Goal: Task Accomplishment & Management: Manage account settings

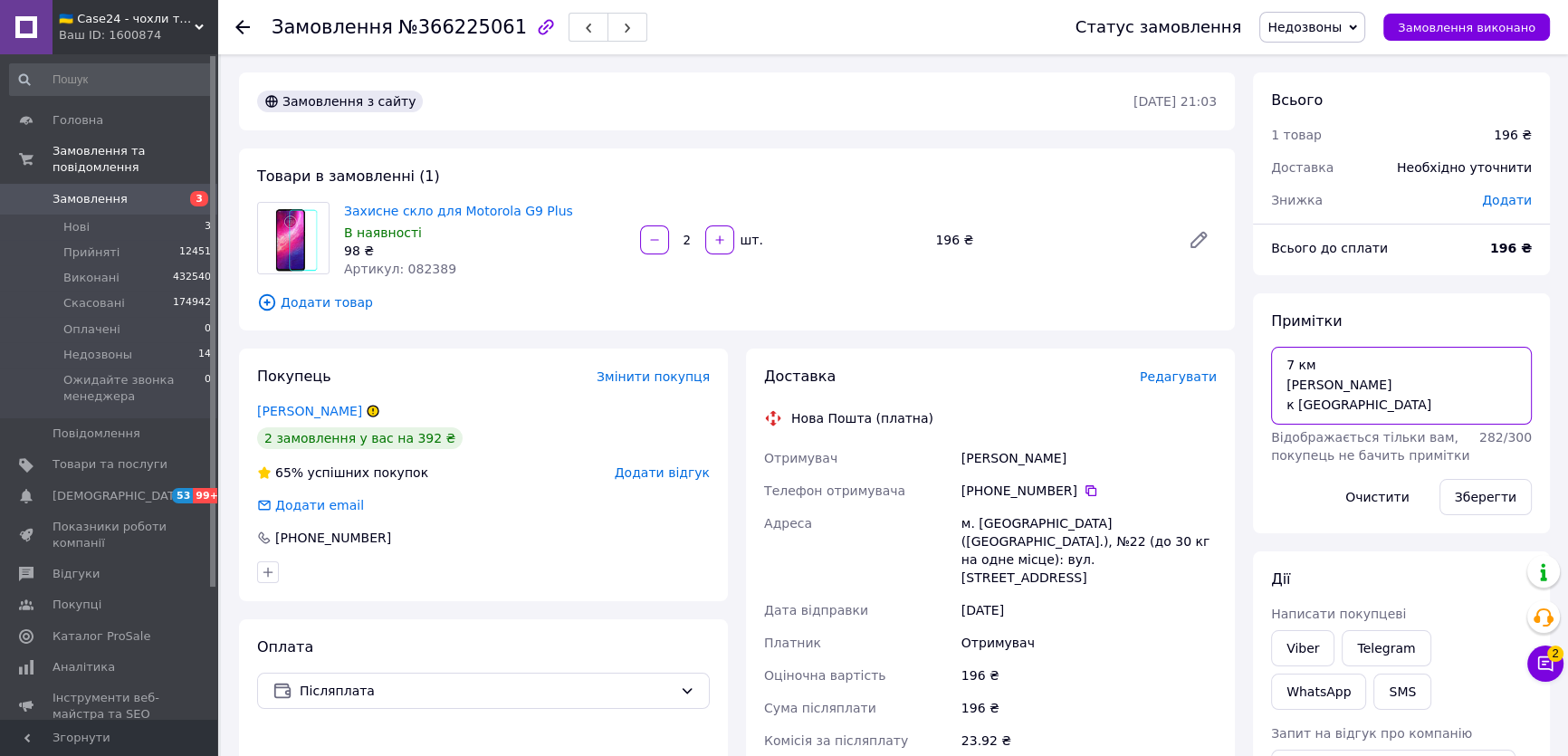
drag, startPoint x: 1484, startPoint y: 358, endPoint x: 1473, endPoint y: 349, distance: 14.2
click at [1484, 358] on textarea "7 км ната к вайбер" at bounding box center [1402, 385] width 261 height 78
click at [1329, 37] on span "Недозвоны" at bounding box center [1313, 27] width 106 height 31
click at [1314, 60] on li "Прийнято" at bounding box center [1363, 63] width 205 height 27
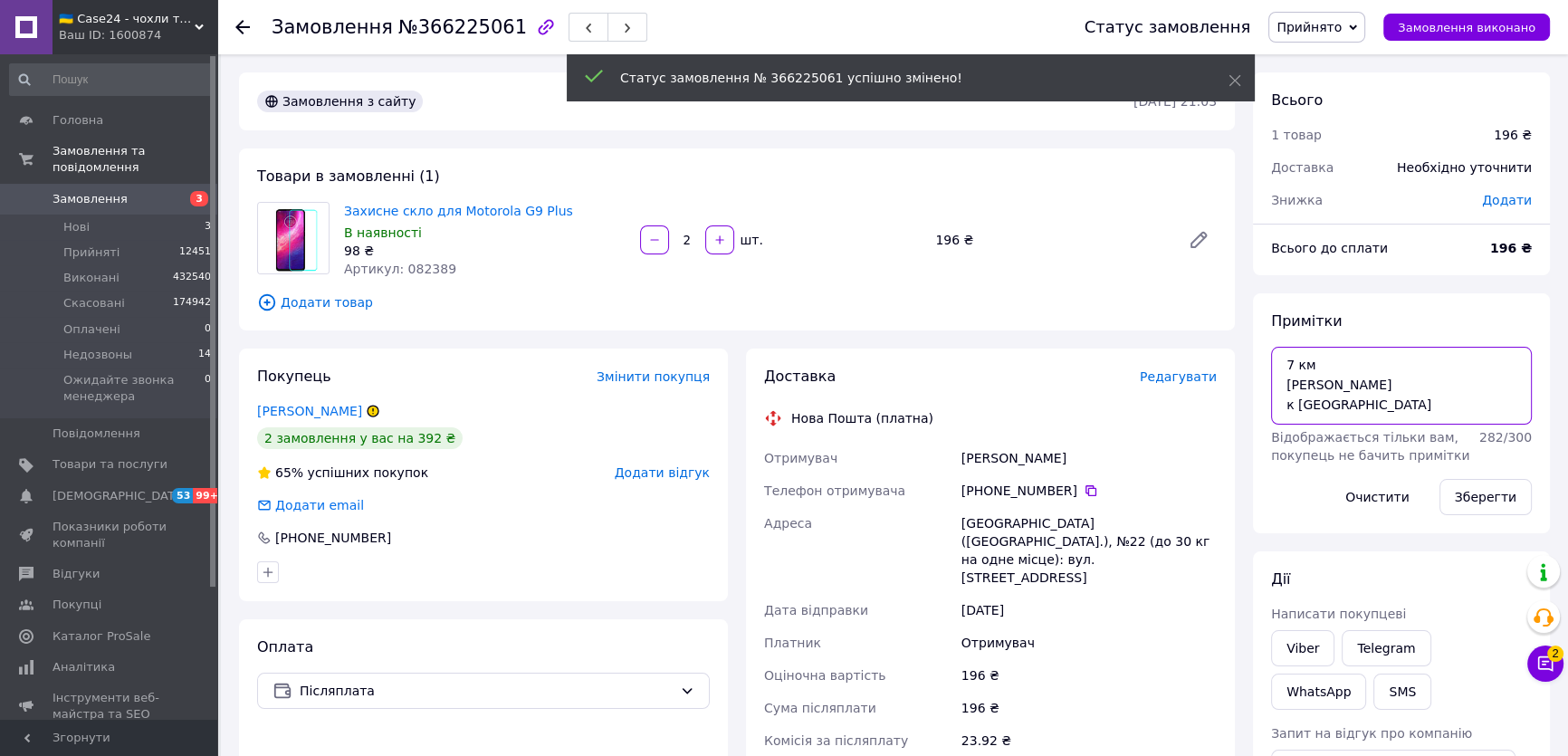
drag, startPoint x: 1222, startPoint y: 367, endPoint x: 1204, endPoint y: 358, distance: 20.1
click at [1204, 358] on div "Замовлення з сайту 11.10.2025 • 21:03 Товари в замовленні (1) Захисне скло для …" at bounding box center [895, 720] width 1329 height 1298
click at [1322, 393] on textarea "7 км ната к вайбер" at bounding box center [1402, 385] width 261 height 78
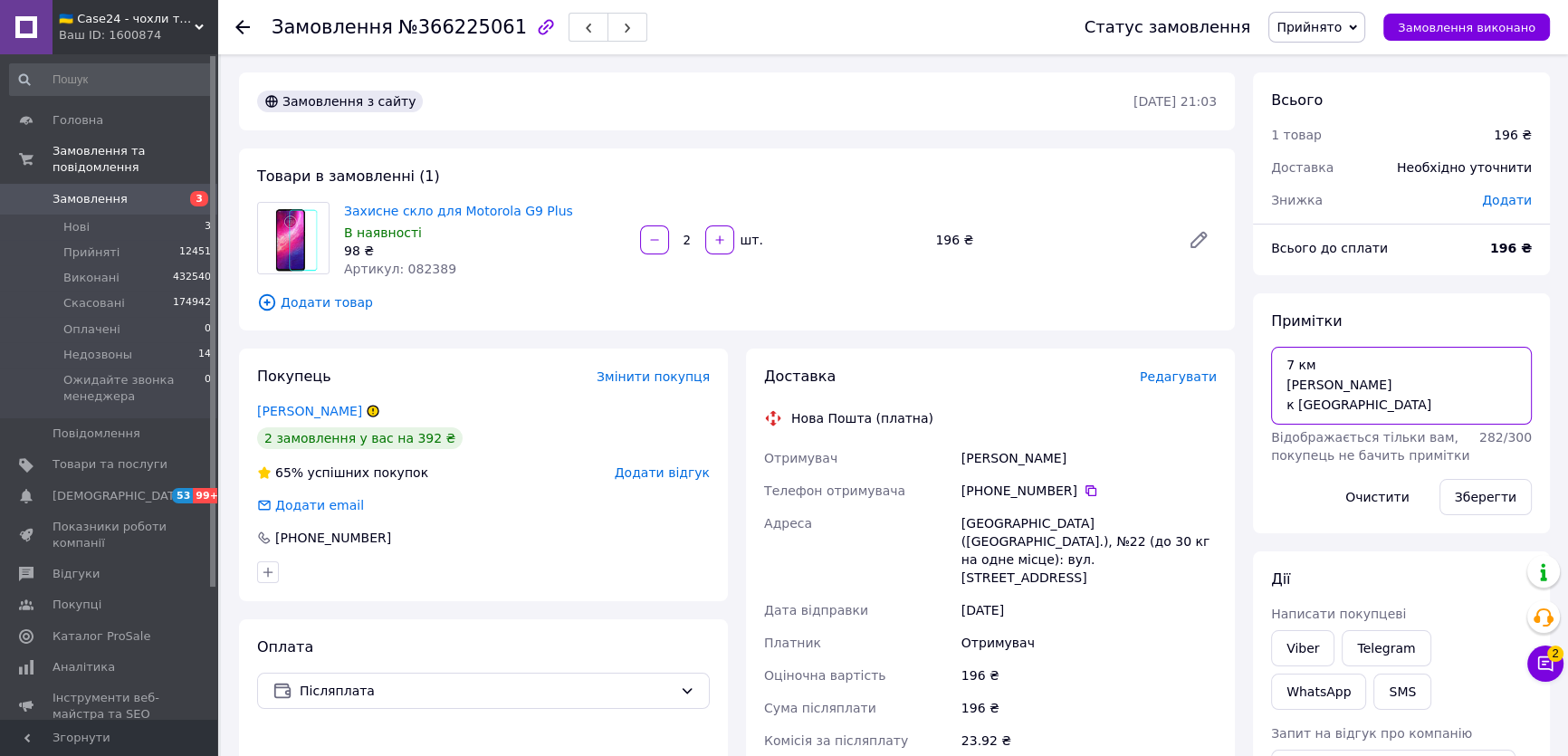
drag, startPoint x: 1359, startPoint y: 407, endPoint x: 1207, endPoint y: 390, distance: 152.9
click at [1196, 378] on div "Замовлення з сайту 11.10.2025 • 21:03 Товари в замовленні (1) Захисне скло для …" at bounding box center [895, 720] width 1329 height 1298
type textarea "7 км к"
drag, startPoint x: 1512, startPoint y: 508, endPoint x: 1025, endPoint y: 503, distance: 487.0
click at [1512, 507] on button "Зберегти" at bounding box center [1485, 498] width 92 height 37
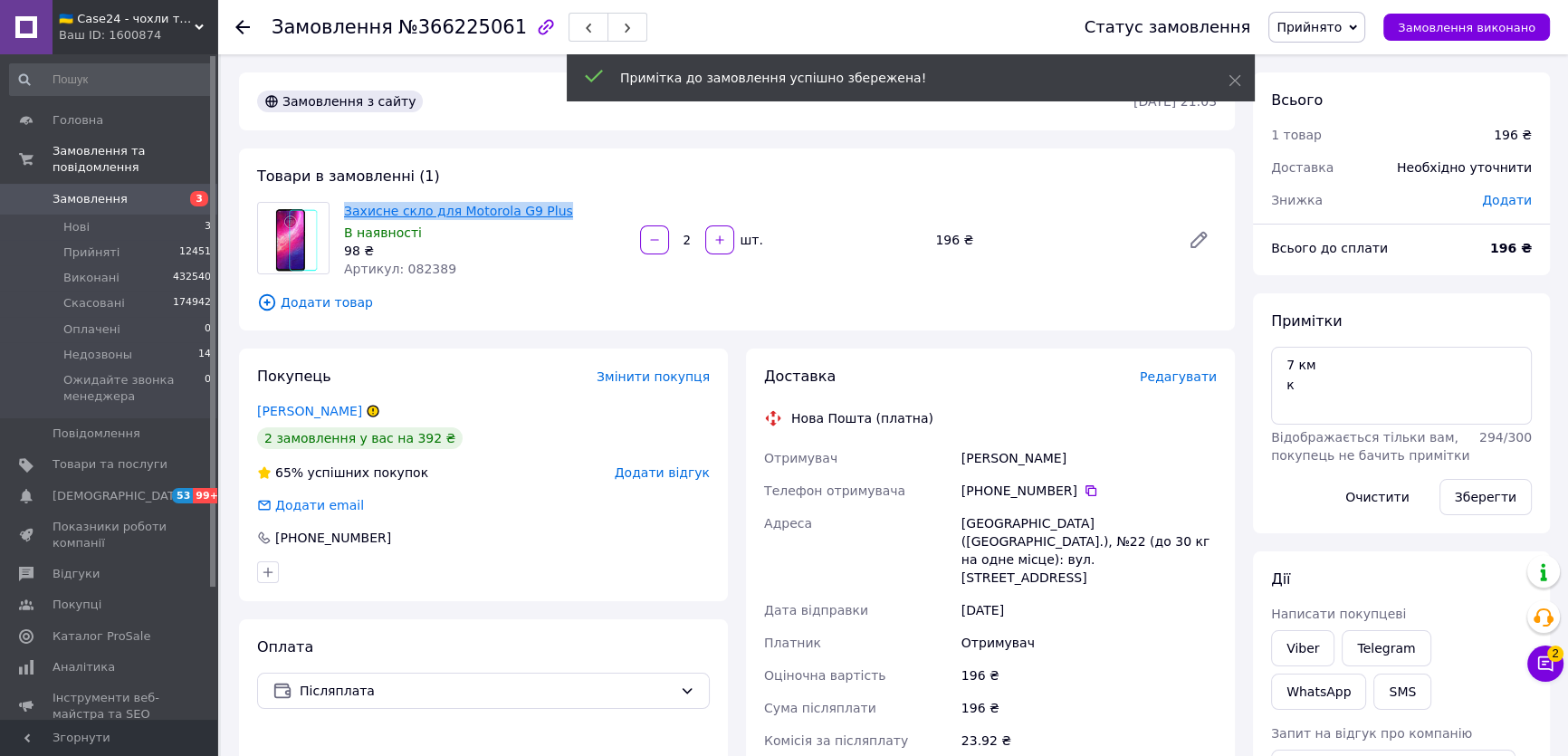
drag, startPoint x: 548, startPoint y: 208, endPoint x: 286, endPoint y: 16, distance: 324.8
click at [344, 214] on span "Захисне скло для Motorola G9 Plus" at bounding box center [484, 210] width 281 height 18
copy link "Захисне скло для Motorola G9 Plus"
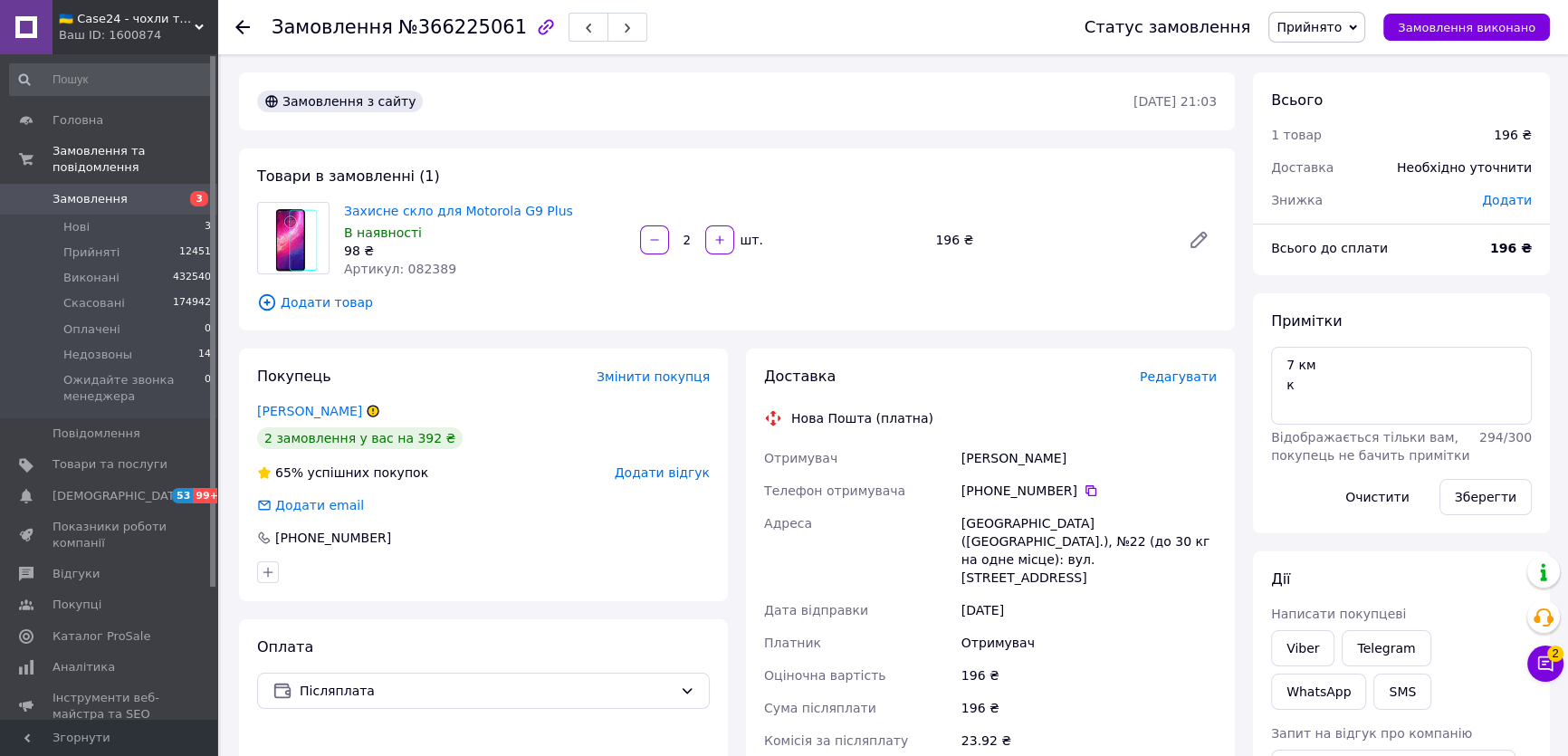
click at [993, 442] on div "Гасяк Олег" at bounding box center [1089, 458] width 262 height 33
copy div "Гасяк Олег"
drag, startPoint x: 1070, startPoint y: 489, endPoint x: 1069, endPoint y: 472, distance: 17.0
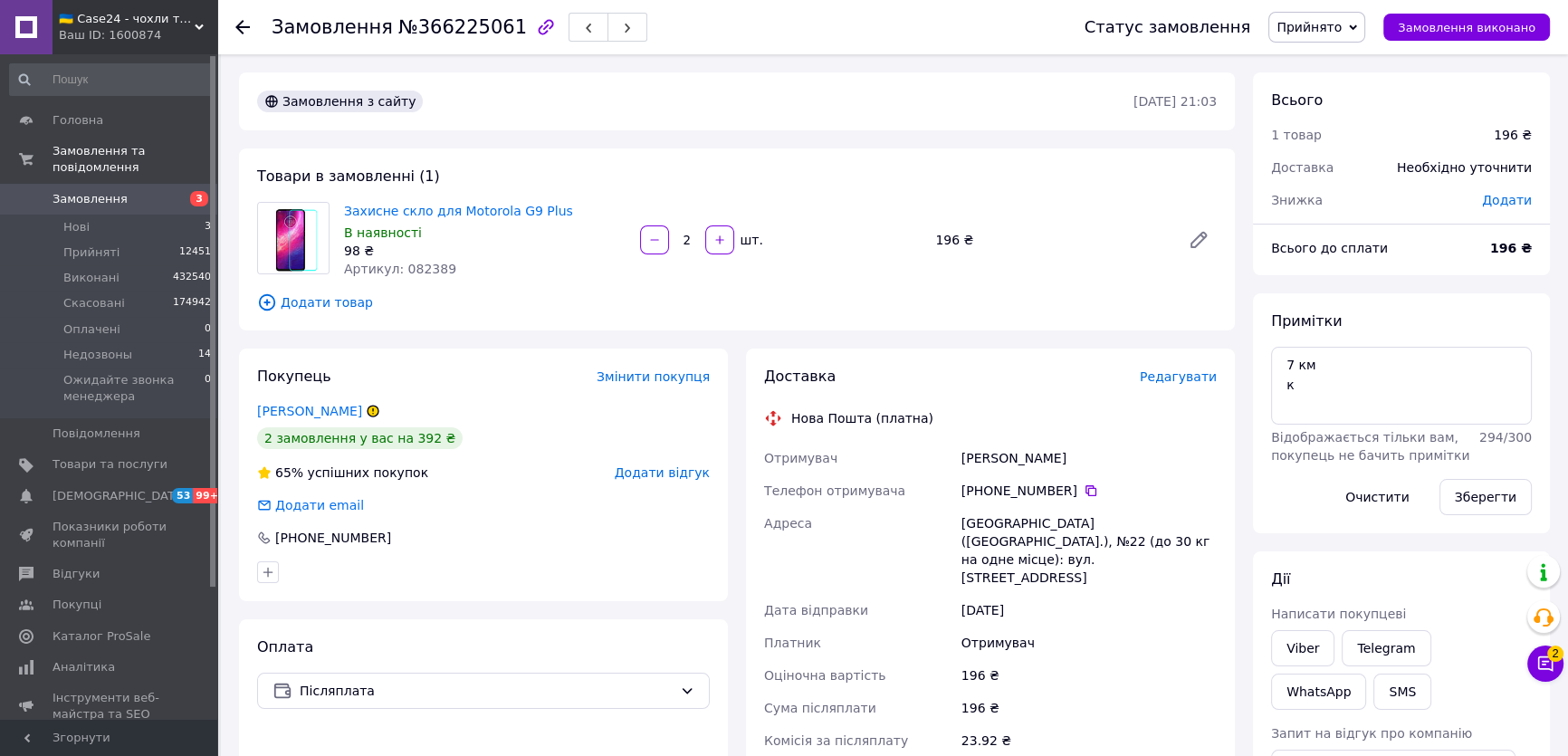
click at [1071, 489] on div "[PHONE_NUMBER]" at bounding box center [1089, 491] width 255 height 18
drag, startPoint x: 1092, startPoint y: 491, endPoint x: 1078, endPoint y: 489, distance: 14.1
click at [1091, 492] on div "[PHONE_NUMBER]" at bounding box center [1089, 491] width 255 height 18
click at [1084, 489] on icon at bounding box center [1091, 491] width 14 height 14
click at [977, 523] on div "[GEOGRAPHIC_DATA] ([GEOGRAPHIC_DATA].), №22 (до 30 кг на одне місце): вул. [STR…" at bounding box center [1089, 550] width 262 height 87
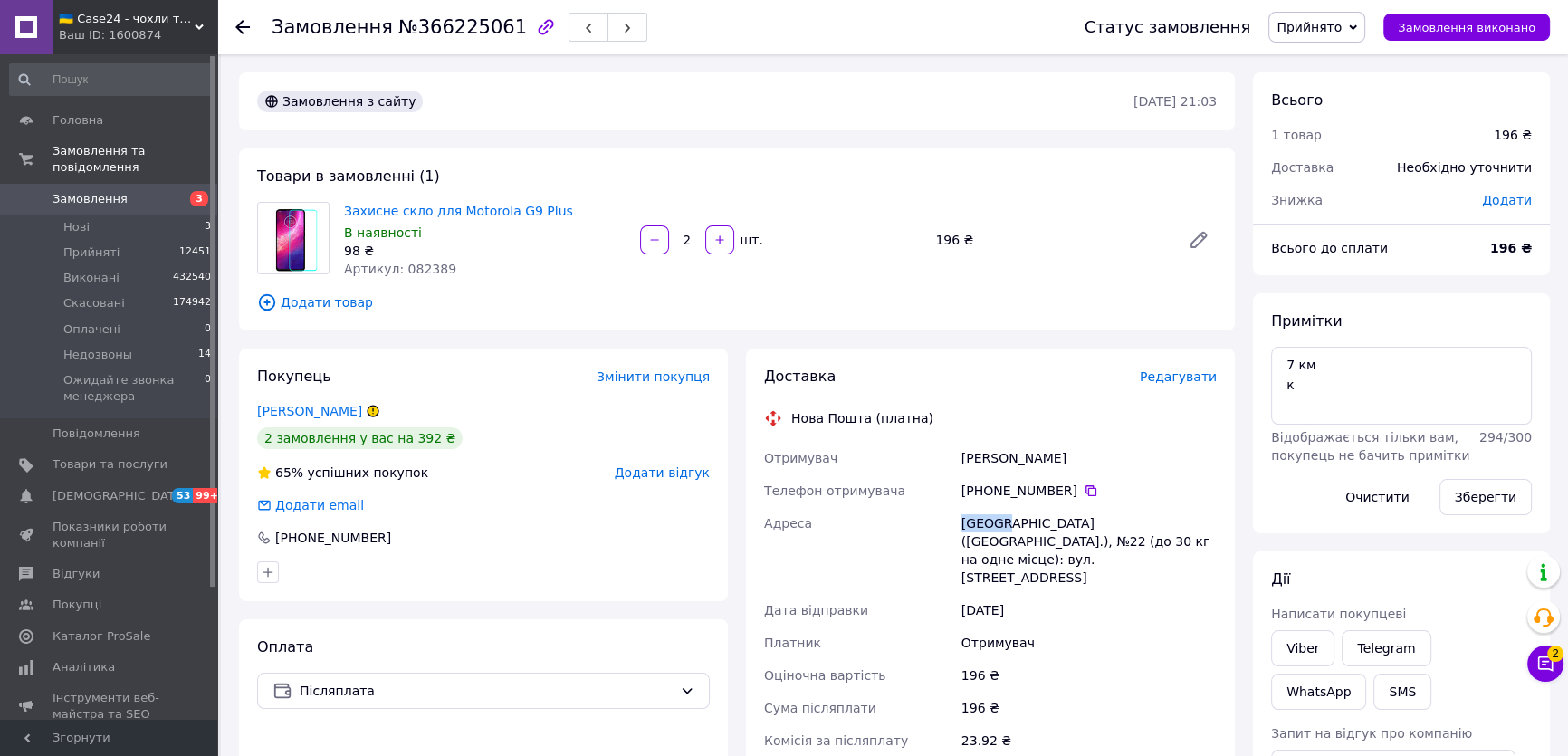
click at [977, 523] on div "[GEOGRAPHIC_DATA] ([GEOGRAPHIC_DATA].), №22 (до 30 кг на одне місце): вул. [STR…" at bounding box center [1089, 550] width 262 height 87
copy div "Львів"
click at [437, 40] on div "Замовлення №366225061" at bounding box center [459, 27] width 375 height 31
copy span "366225061"
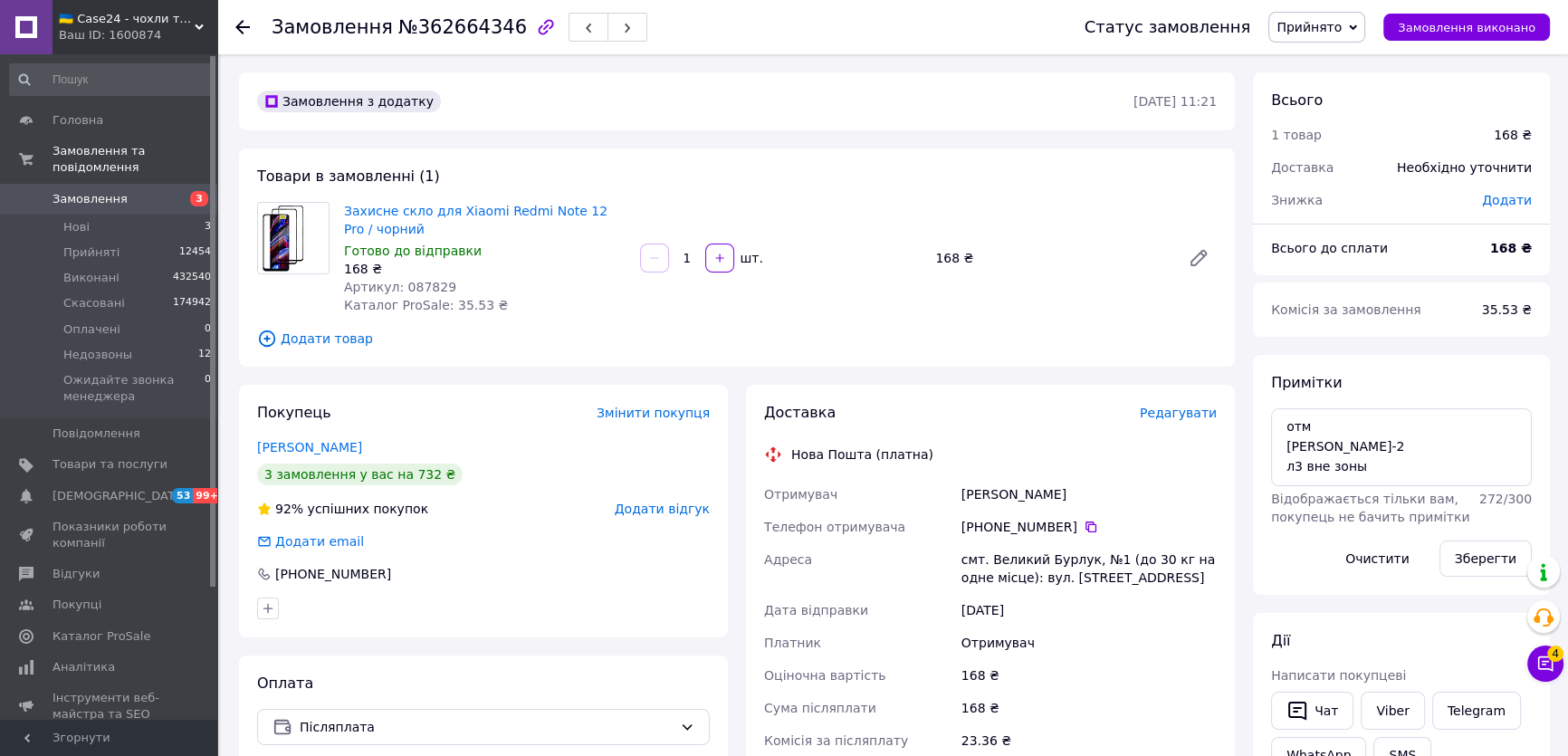
scroll to position [17, 0]
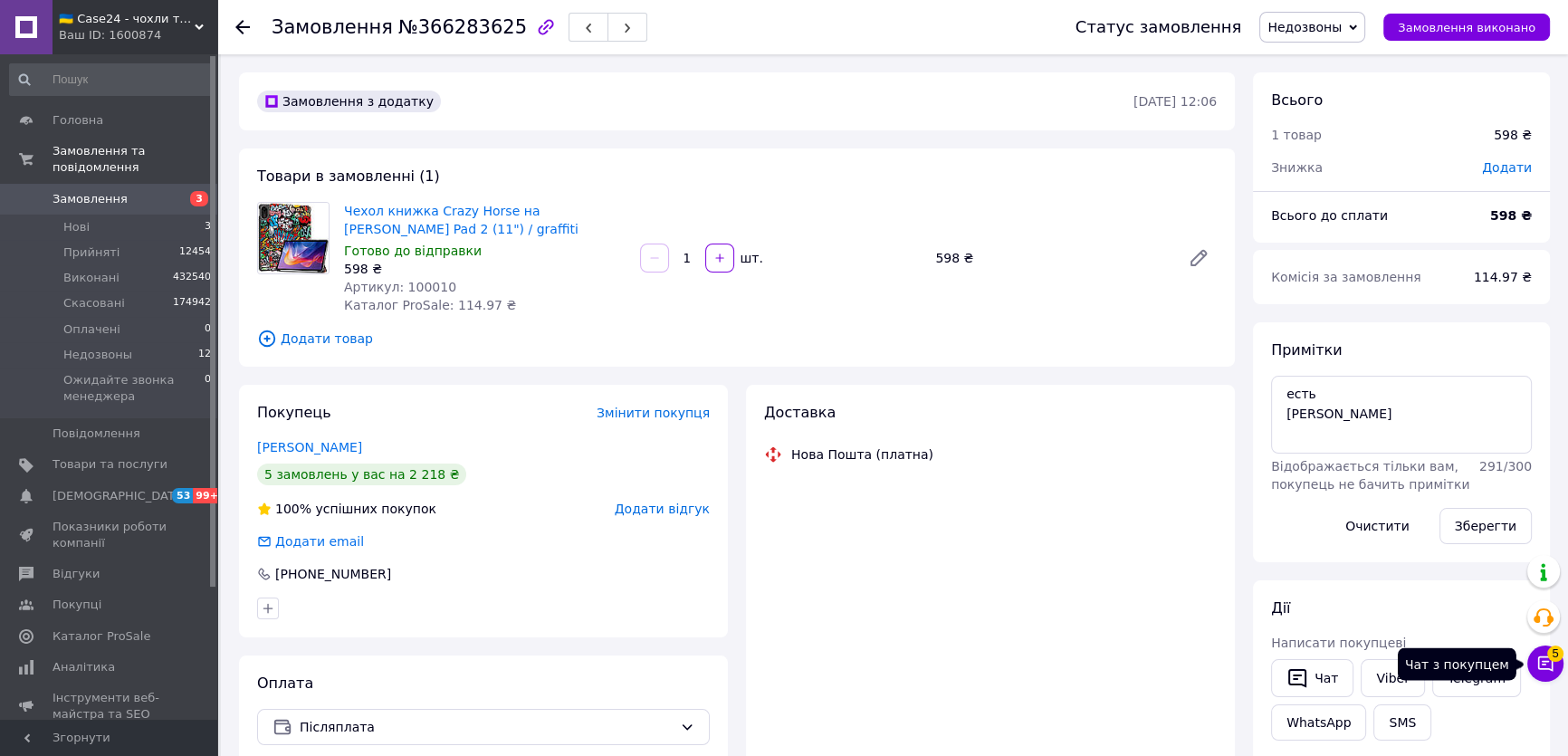
click at [1547, 659] on icon at bounding box center [1545, 664] width 18 height 18
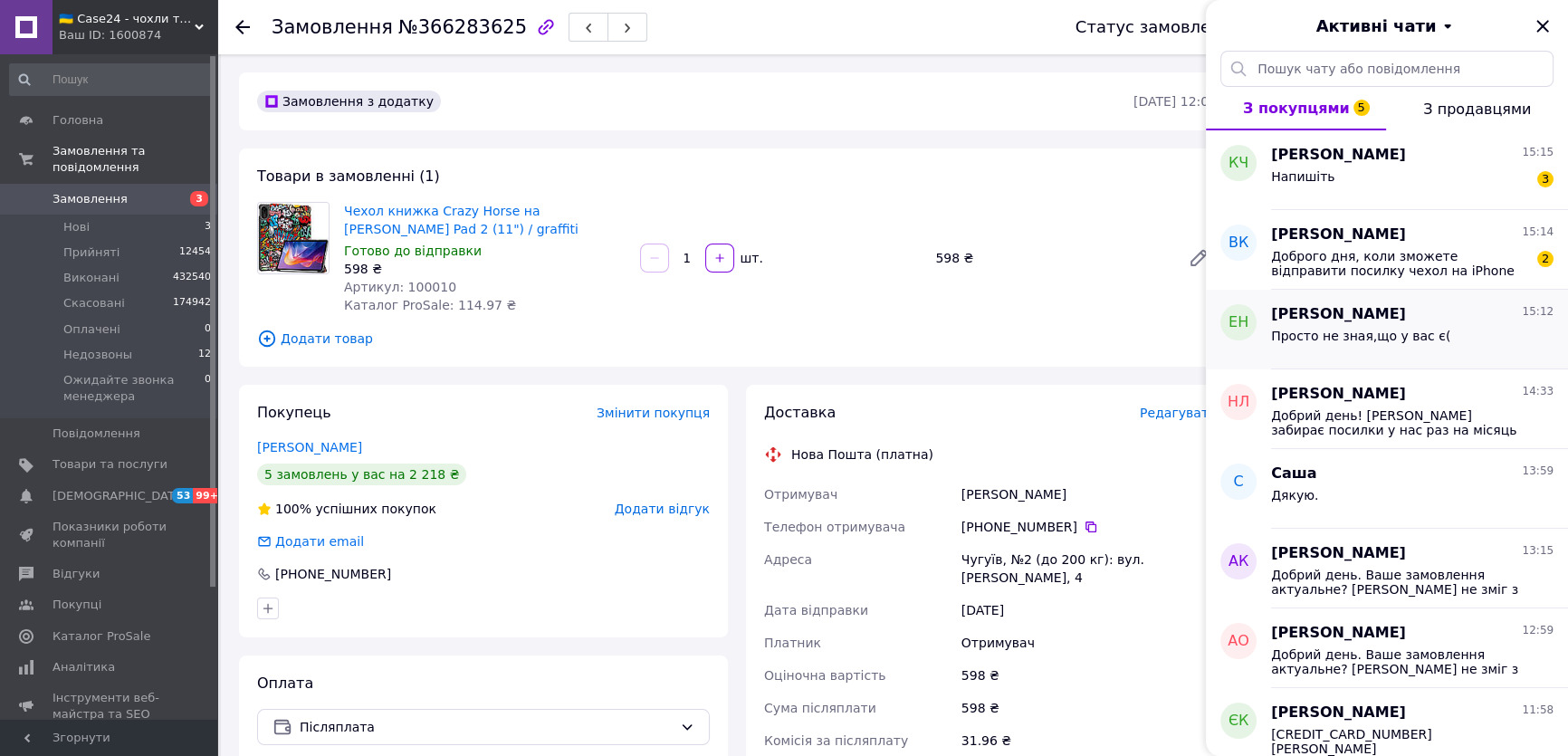
click at [1424, 343] on div "Просто не зная,що у вас є(" at bounding box center [1361, 341] width 180 height 25
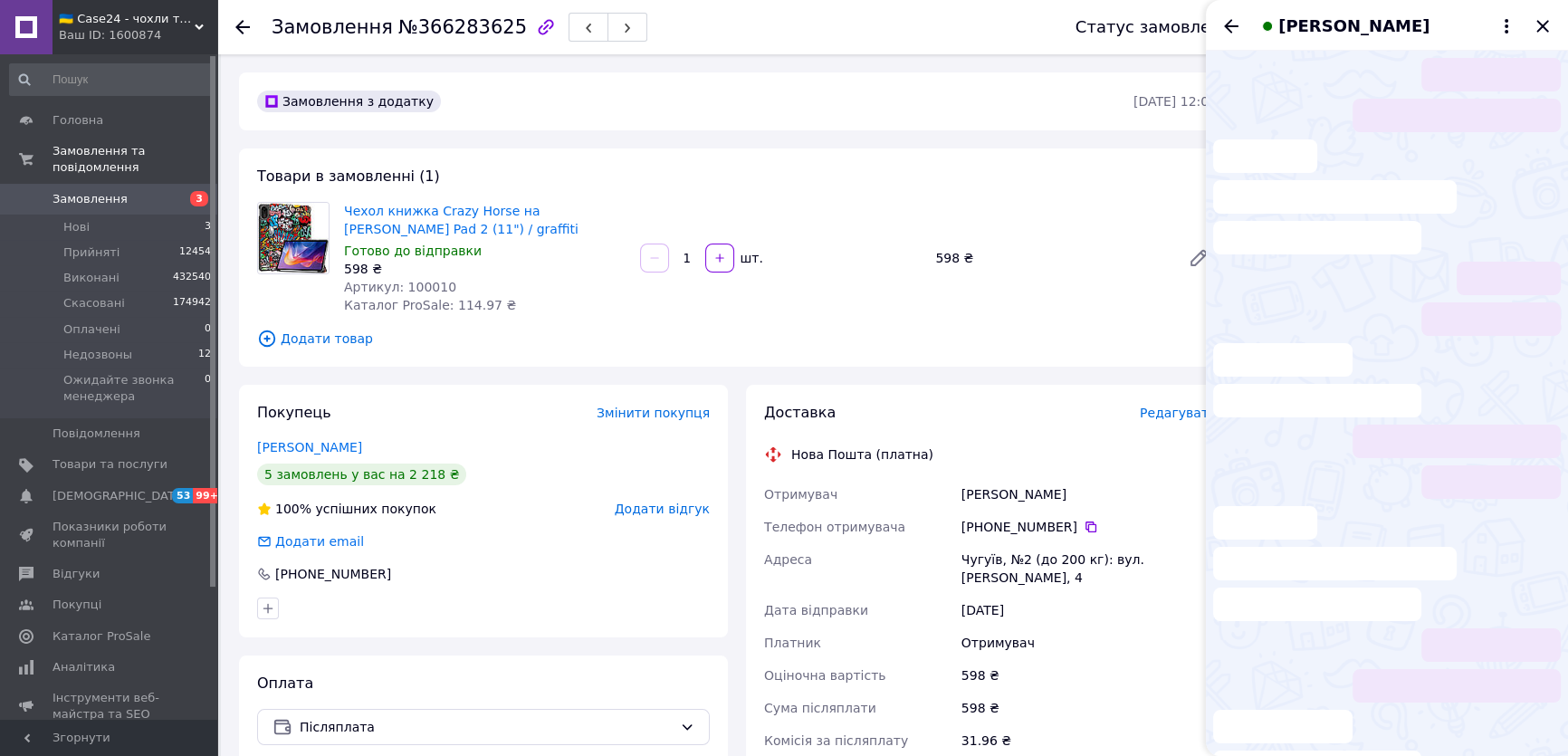
scroll to position [109, 0]
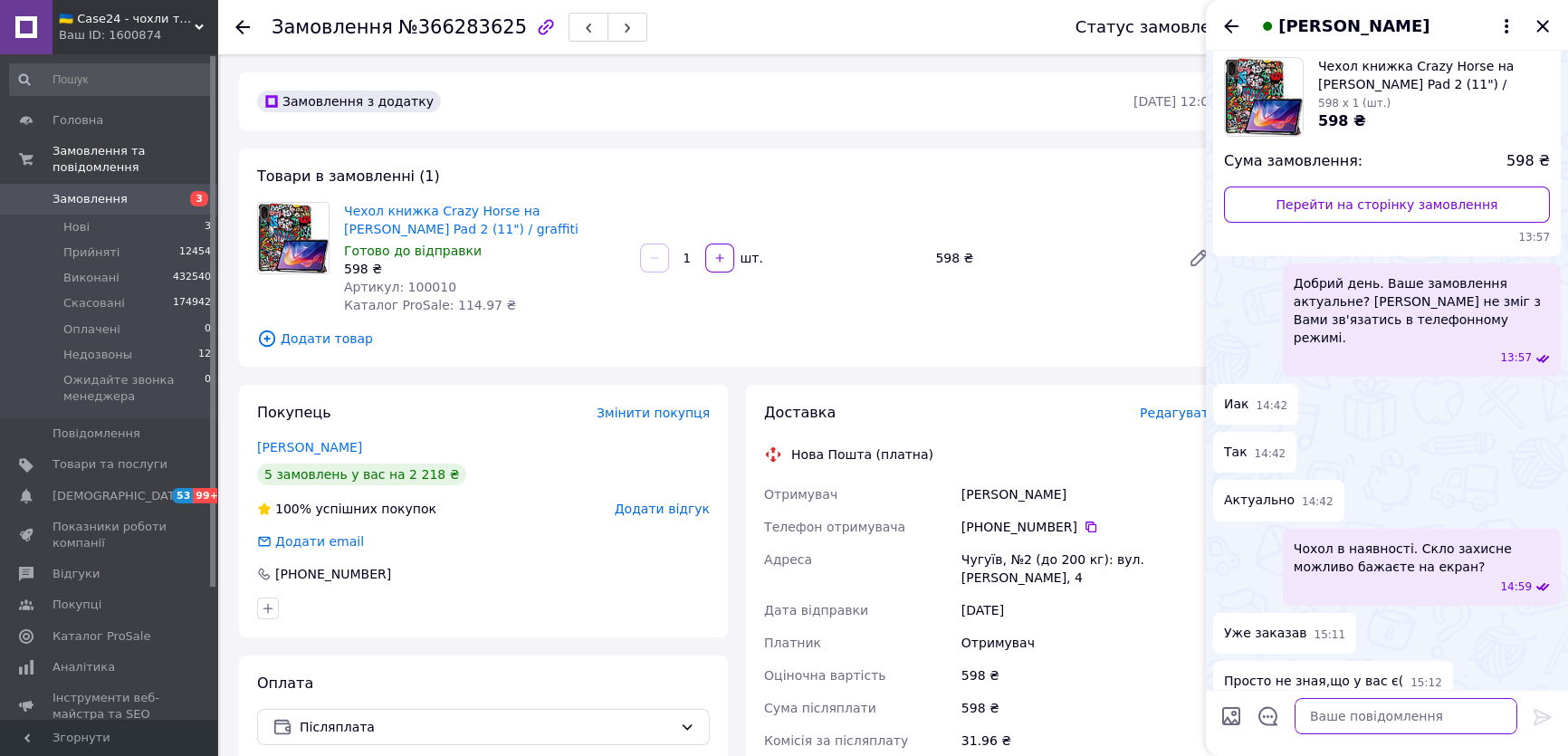
click at [1379, 713] on textarea at bounding box center [1406, 717] width 223 height 37
click at [1322, 719] on textarea "Зрозумфіли" at bounding box center [1388, 717] width 259 height 37
click at [1369, 718] on textarea "Зрозуміли" at bounding box center [1388, 717] width 259 height 37
drag, startPoint x: 738, startPoint y: 648, endPoint x: 903, endPoint y: 612, distance: 168.9
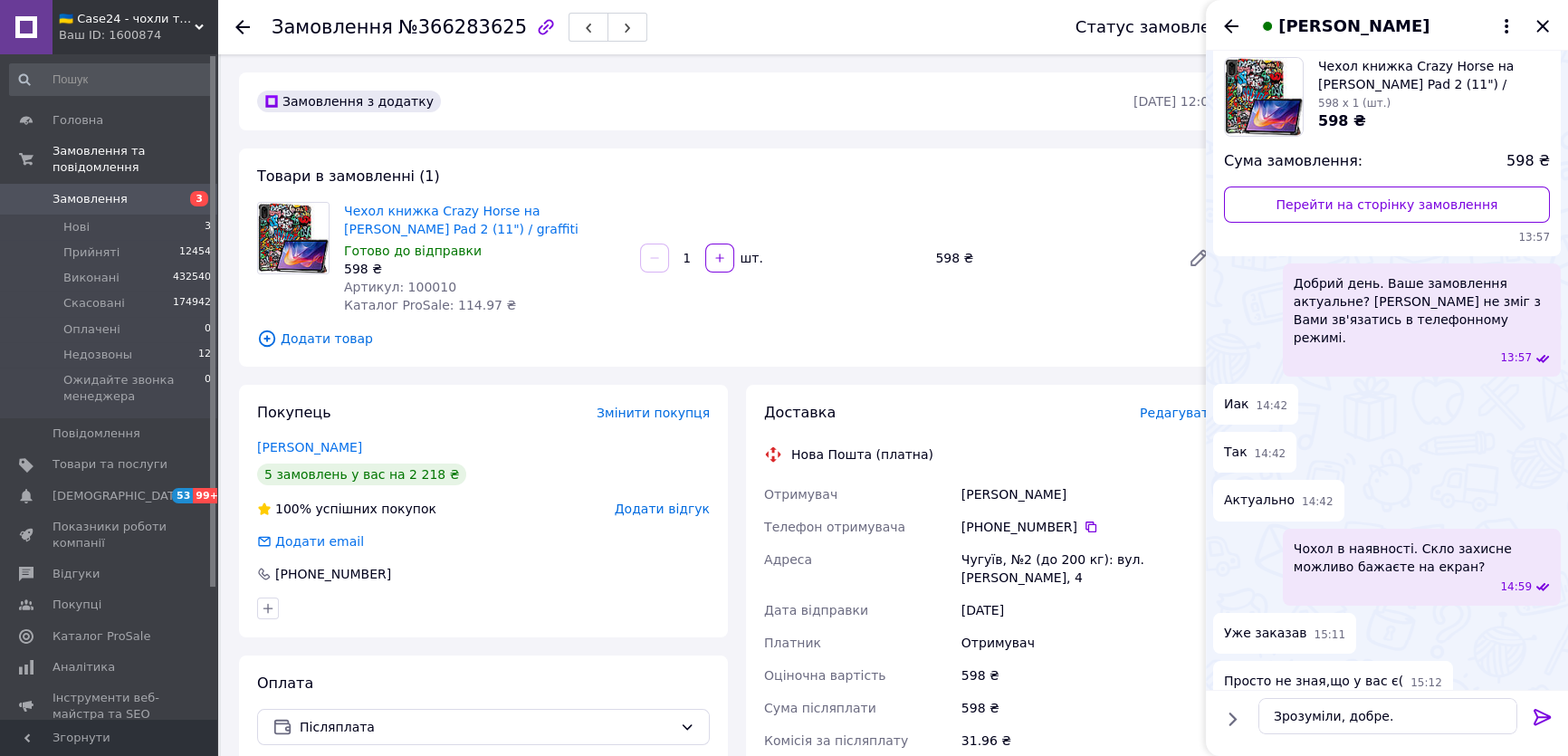
click at [738, 647] on div "Доставка Редагувати Нова Пошта (платна) Отримувач Науменко Евген Телефон отриму…" at bounding box center [991, 684] width 507 height 597
drag, startPoint x: 1075, startPoint y: 568, endPoint x: 1422, endPoint y: 512, distance: 351.5
click at [1077, 569] on div "Чугуїв, №2 (до 200 кг): вул. [PERSON_NAME], 4" at bounding box center [1089, 569] width 262 height 51
click at [1378, 711] on textarea "Зрозуміли, добре." at bounding box center [1388, 717] width 259 height 37
paste textarea "Ваше замовлення прийнято, вартість доставки приблизно 100 грн з врахуванням нак…"
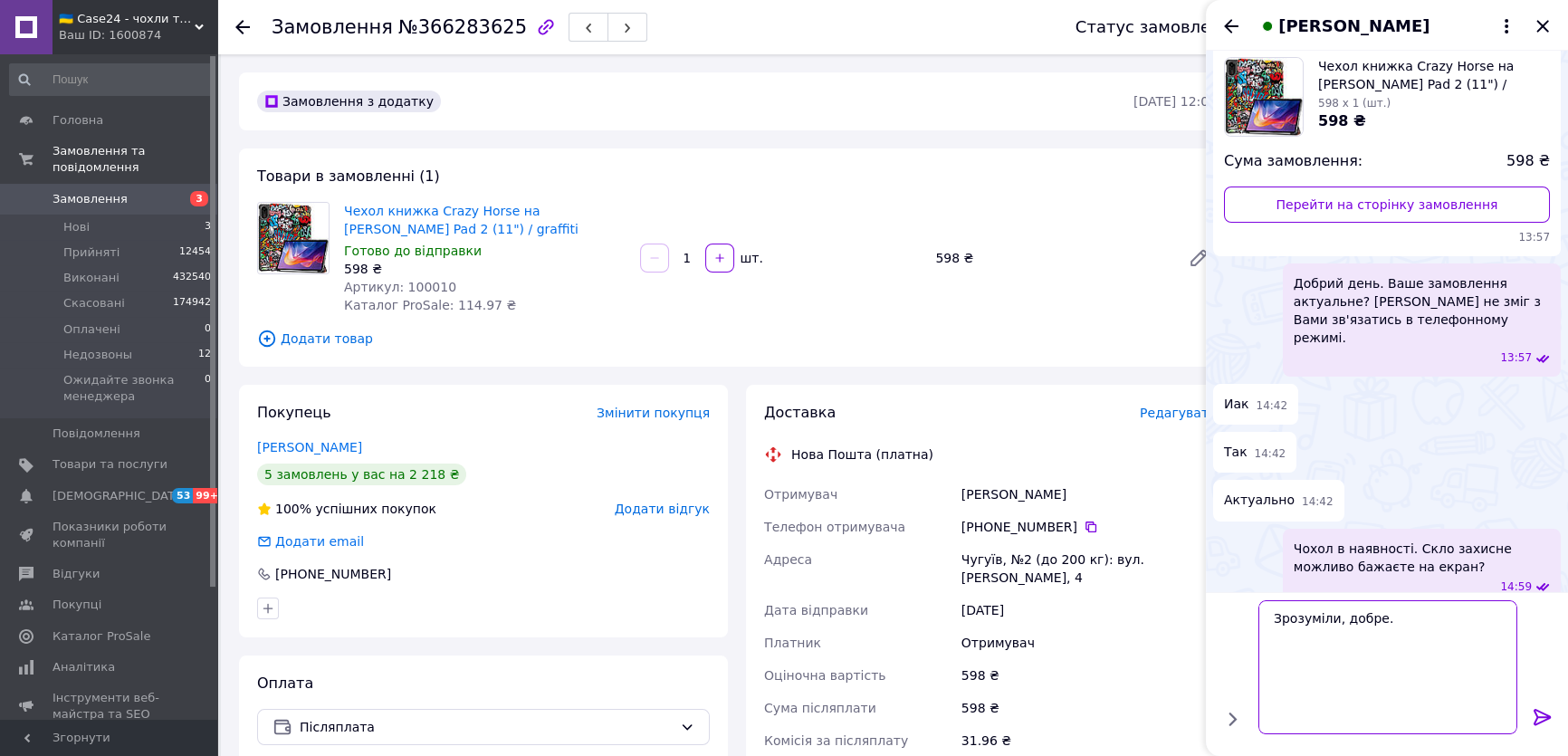
scroll to position [0, 0]
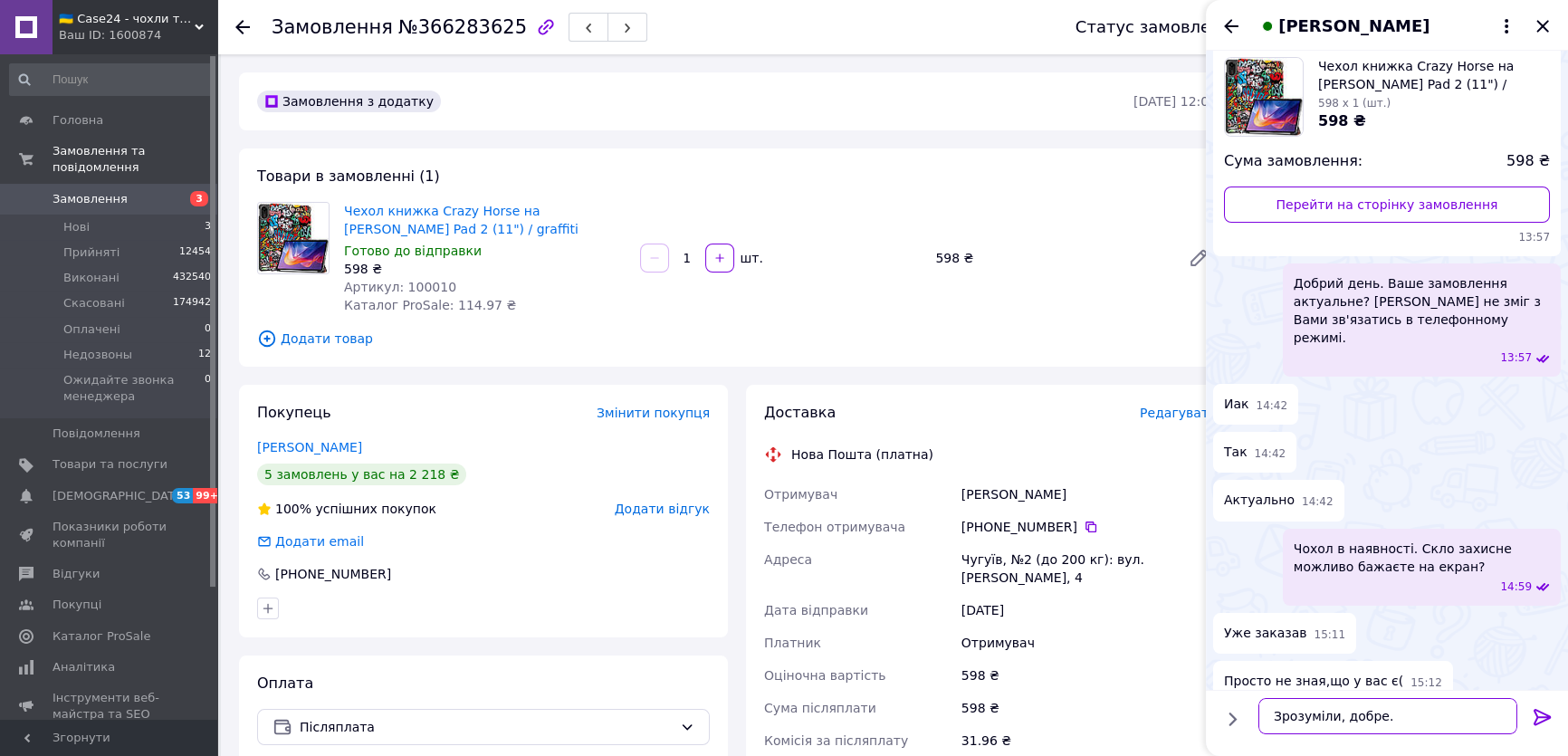
click at [1397, 720] on textarea "Зрозуміли, добре." at bounding box center [1388, 717] width 259 height 37
paste textarea "Ваше замовлення прийнято, вартість доставки приблизно 100 грн з врахуванням нак…"
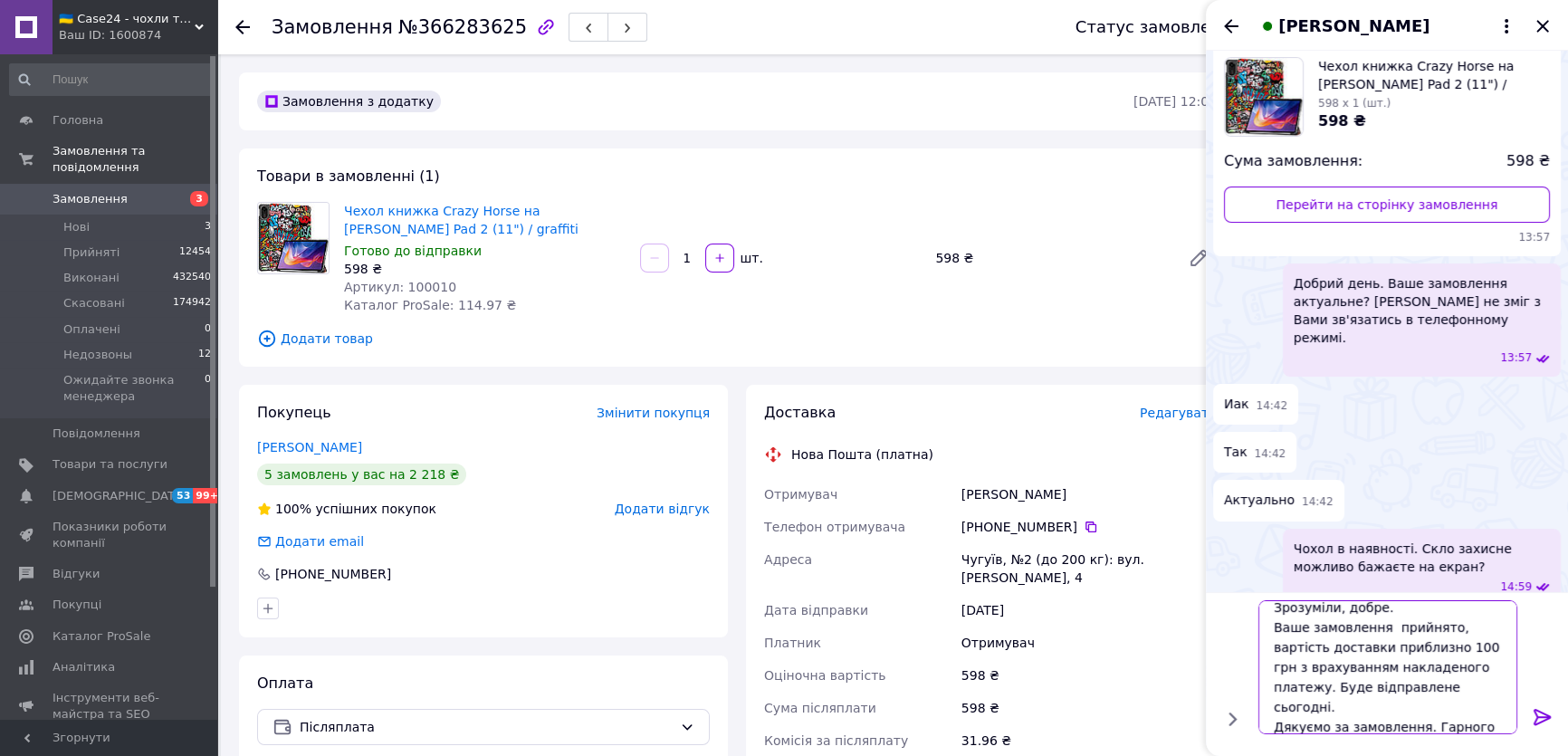
scroll to position [12, 0]
type textarea "Зрозуміли, добре. Ваше замовлення прийнято, вартість доставки приблизно 100 грн…"
drag, startPoint x: 1539, startPoint y: 713, endPoint x: 1422, endPoint y: 341, distance: 390.0
click at [1539, 714] on icon at bounding box center [1542, 718] width 22 height 22
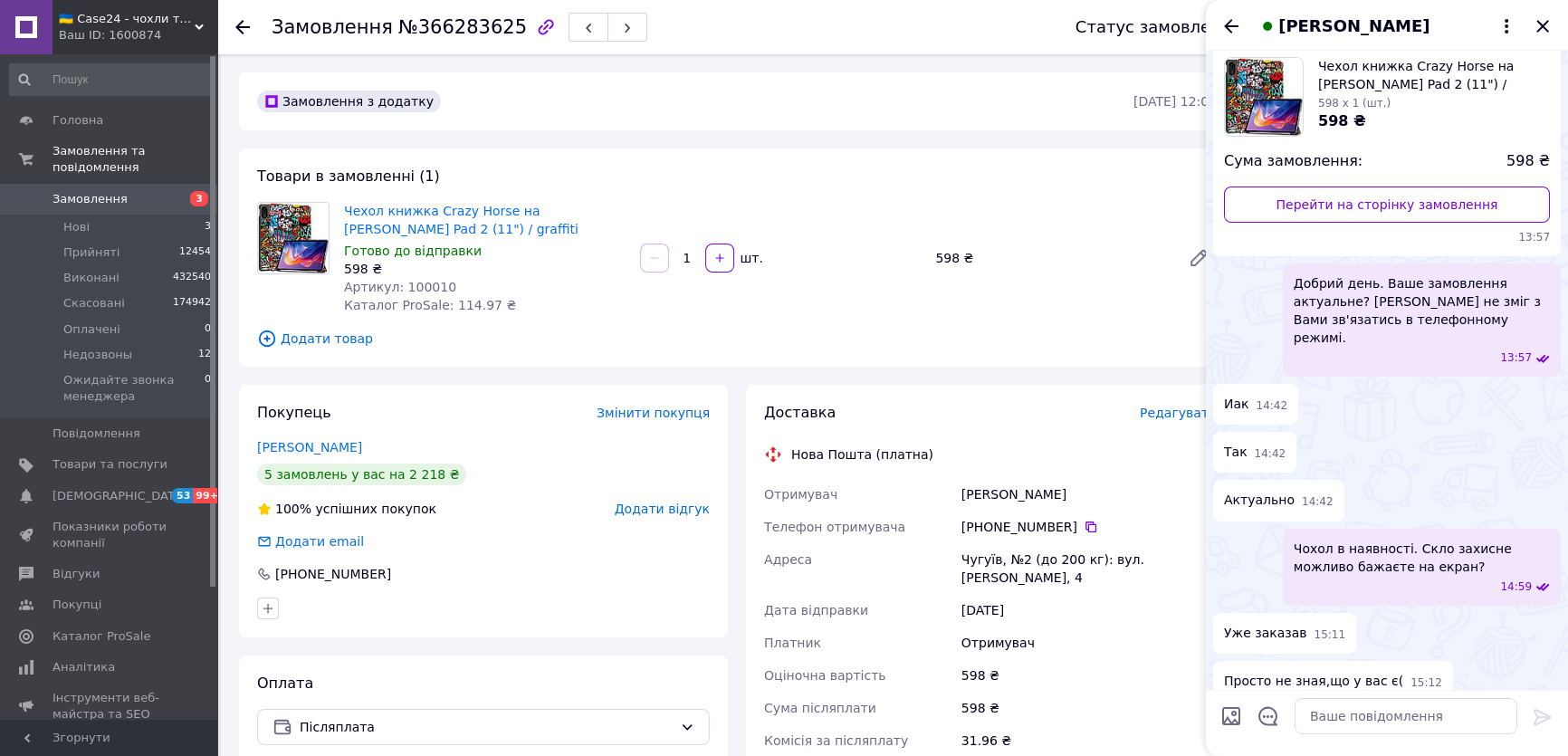
scroll to position [265, 0]
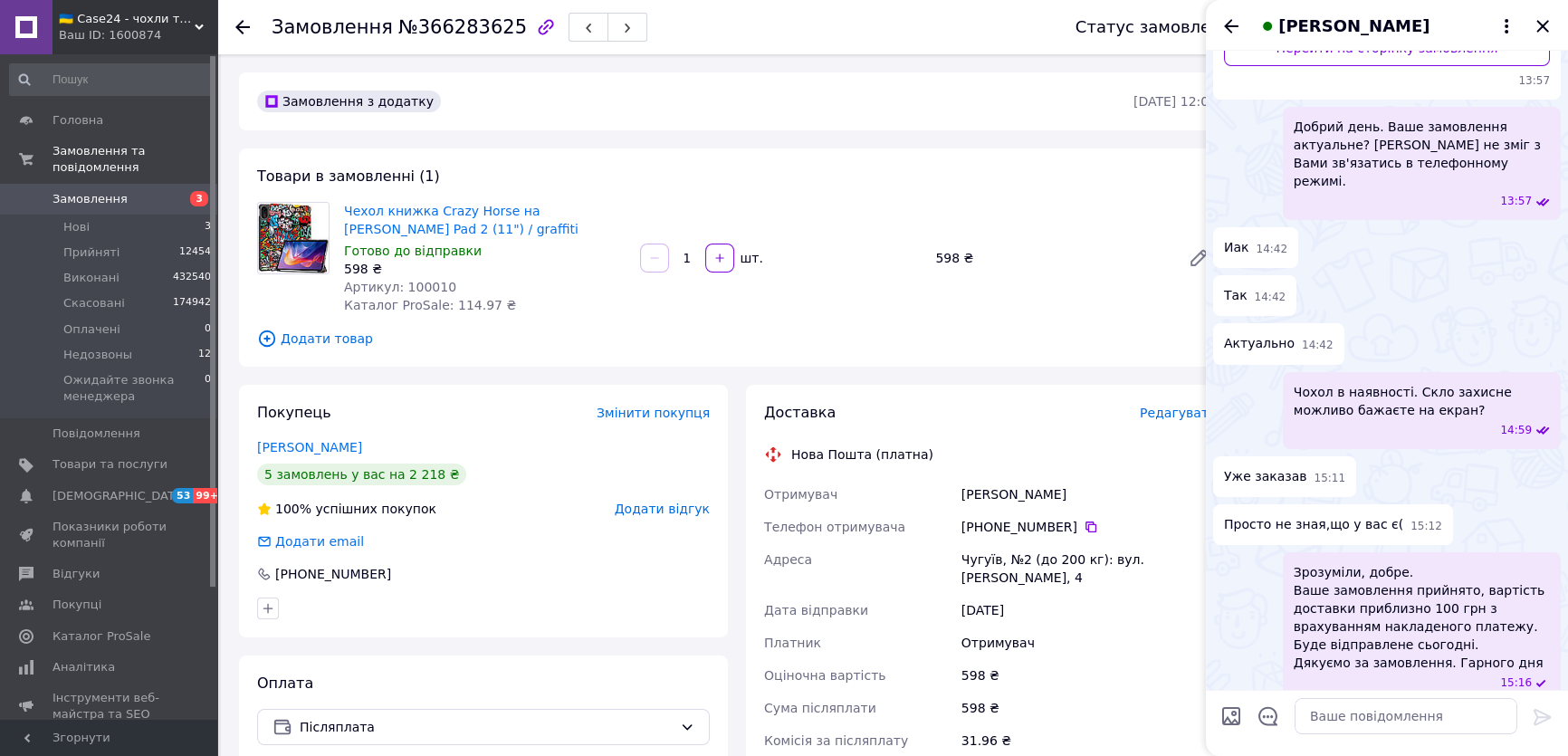
click at [1237, 21] on icon "Назад" at bounding box center [1231, 26] width 22 height 22
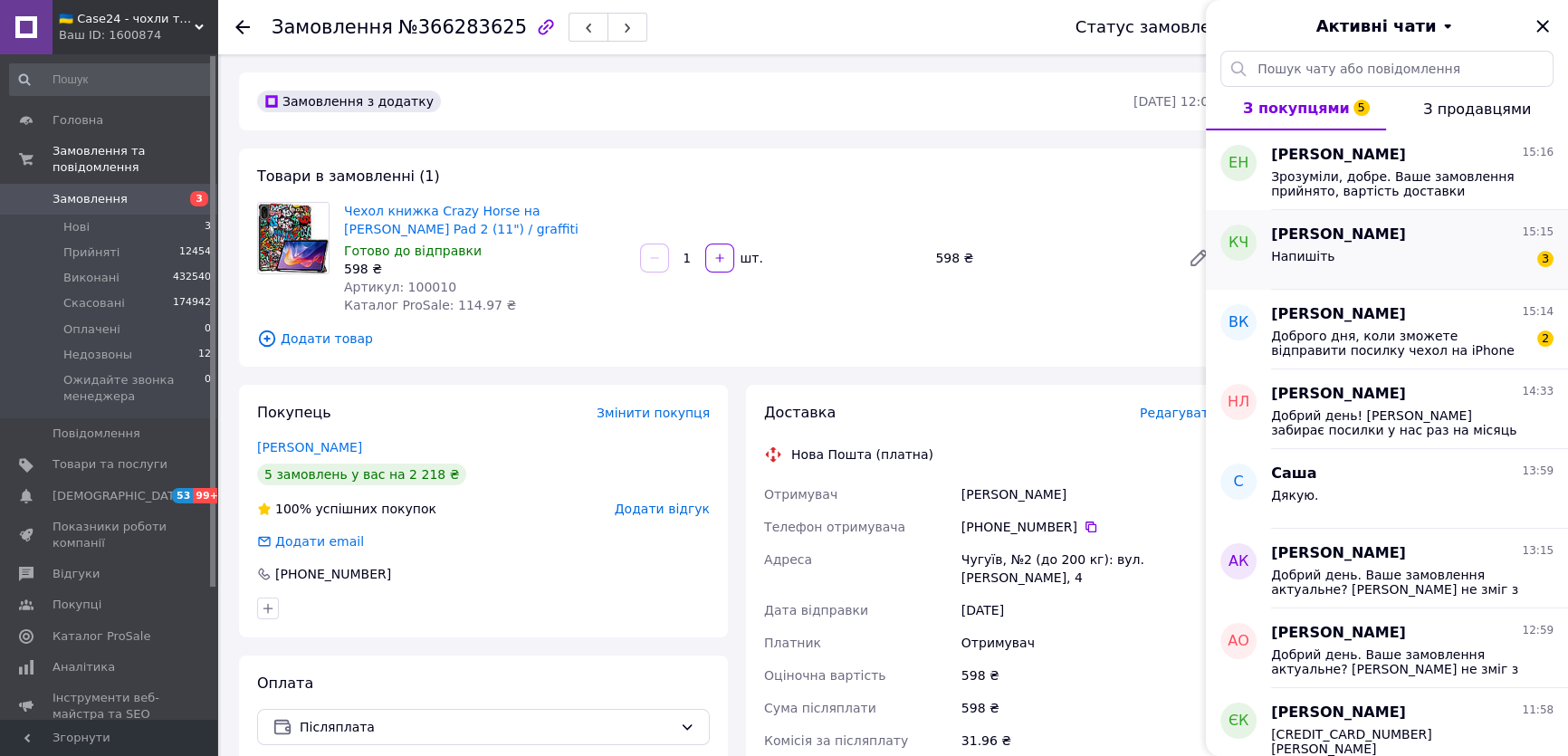
click at [1401, 257] on div "Напишіть 3" at bounding box center [1412, 260] width 282 height 29
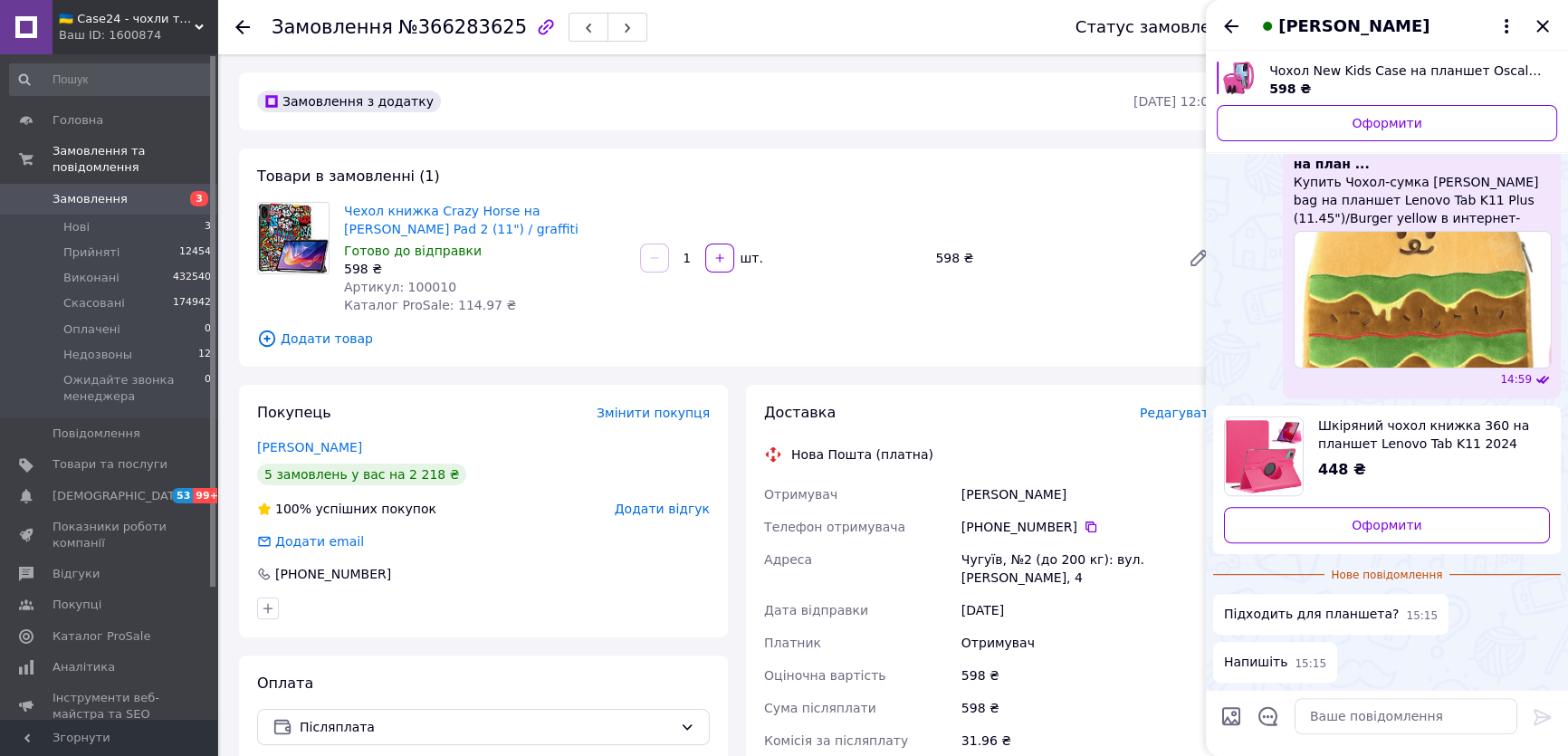
scroll to position [1892, 0]
click at [1370, 708] on textarea at bounding box center [1406, 717] width 223 height 37
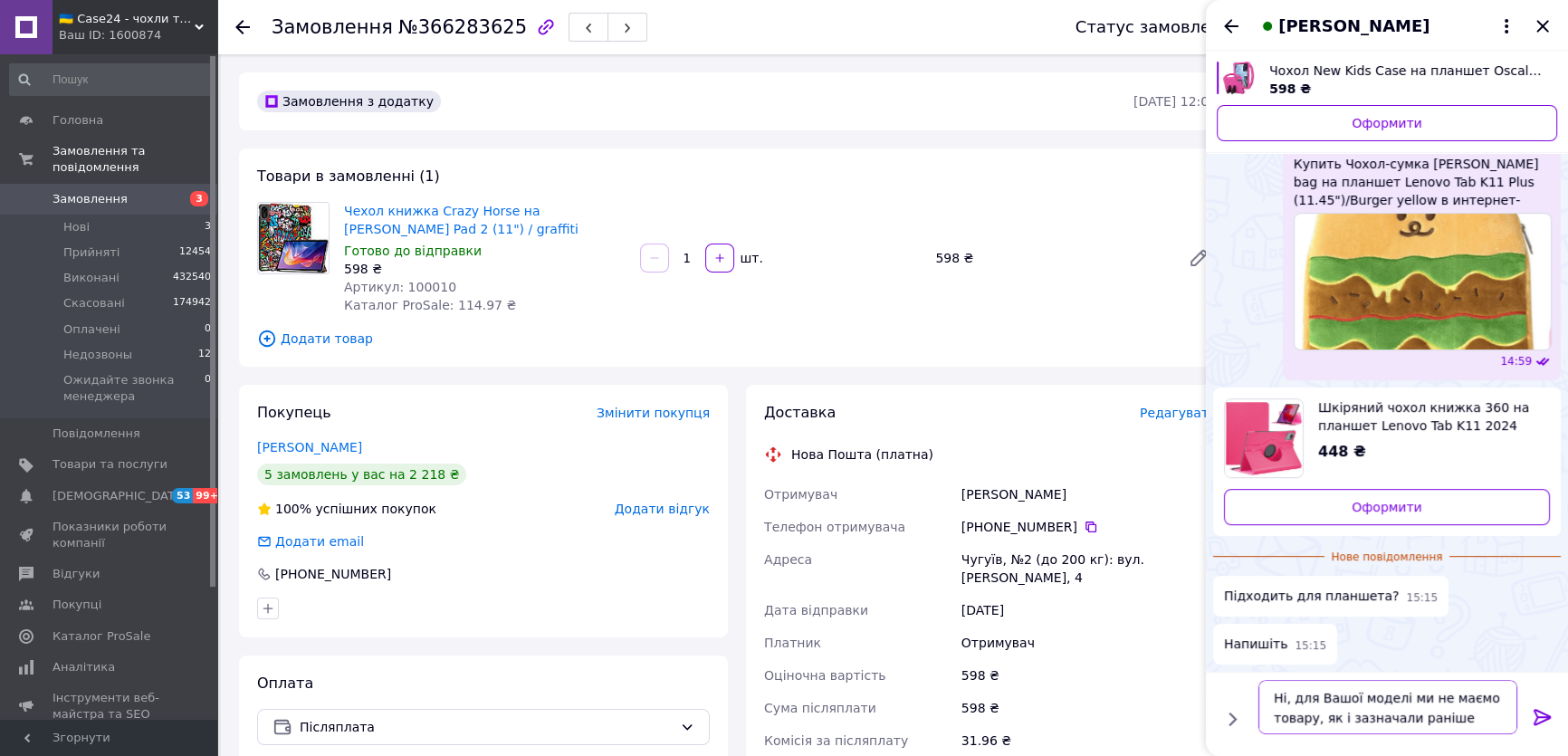
type textarea "Ні, для Вашої моделі ми не маємо товару, як і зазначали раніше"
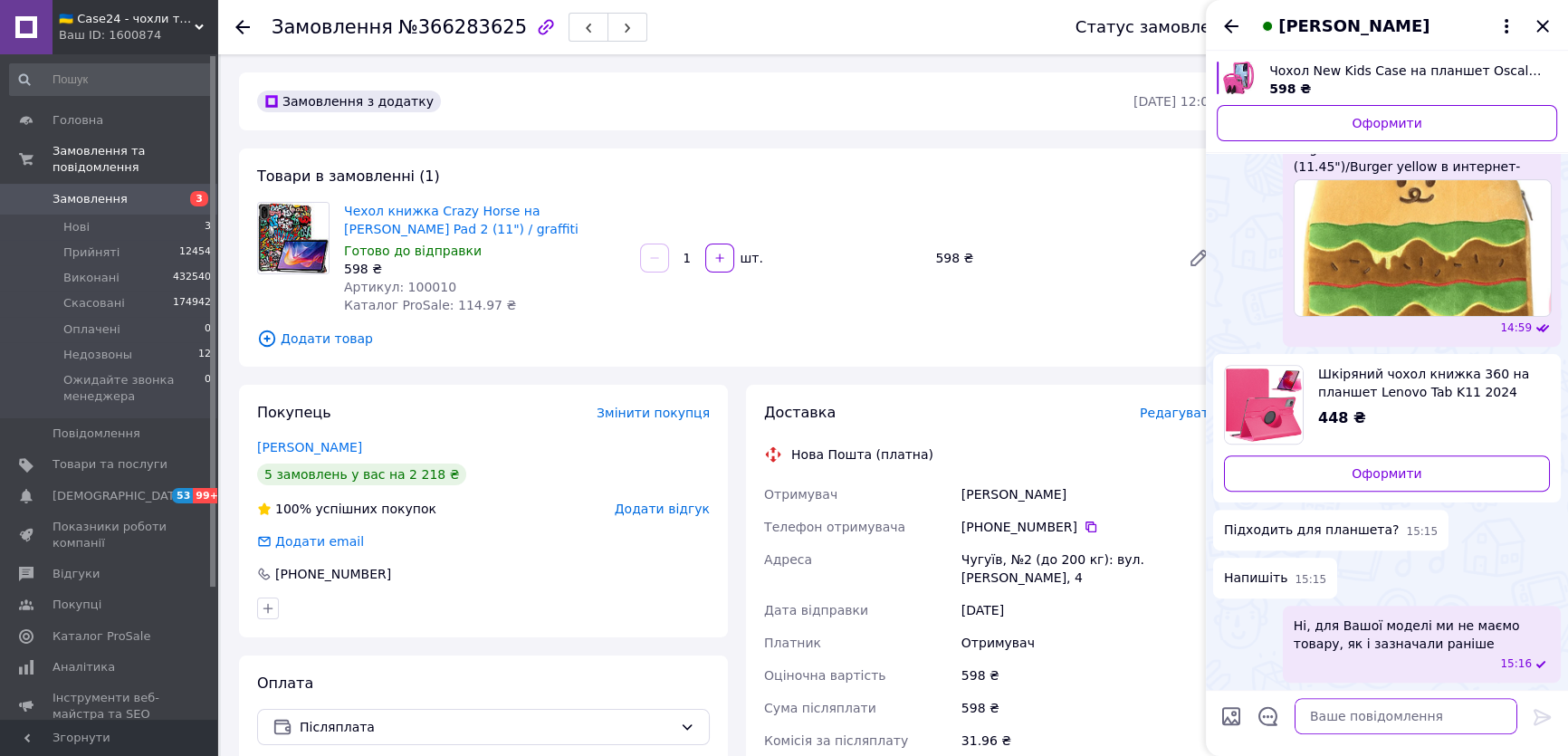
scroll to position [1944, 0]
click at [1220, 26] on icon "Назад" at bounding box center [1231, 26] width 22 height 22
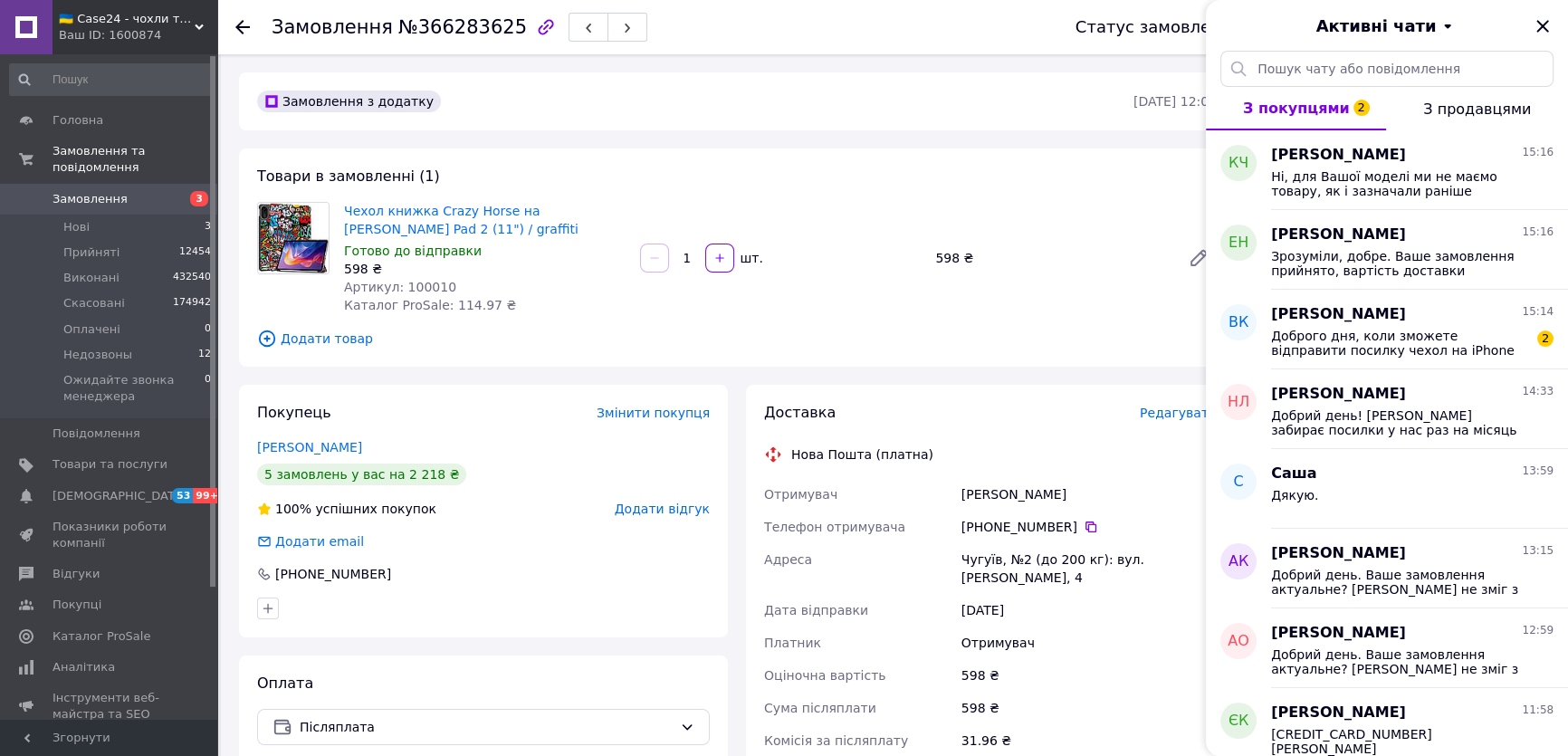
click at [1543, 31] on icon "Закрити" at bounding box center [1542, 26] width 22 height 22
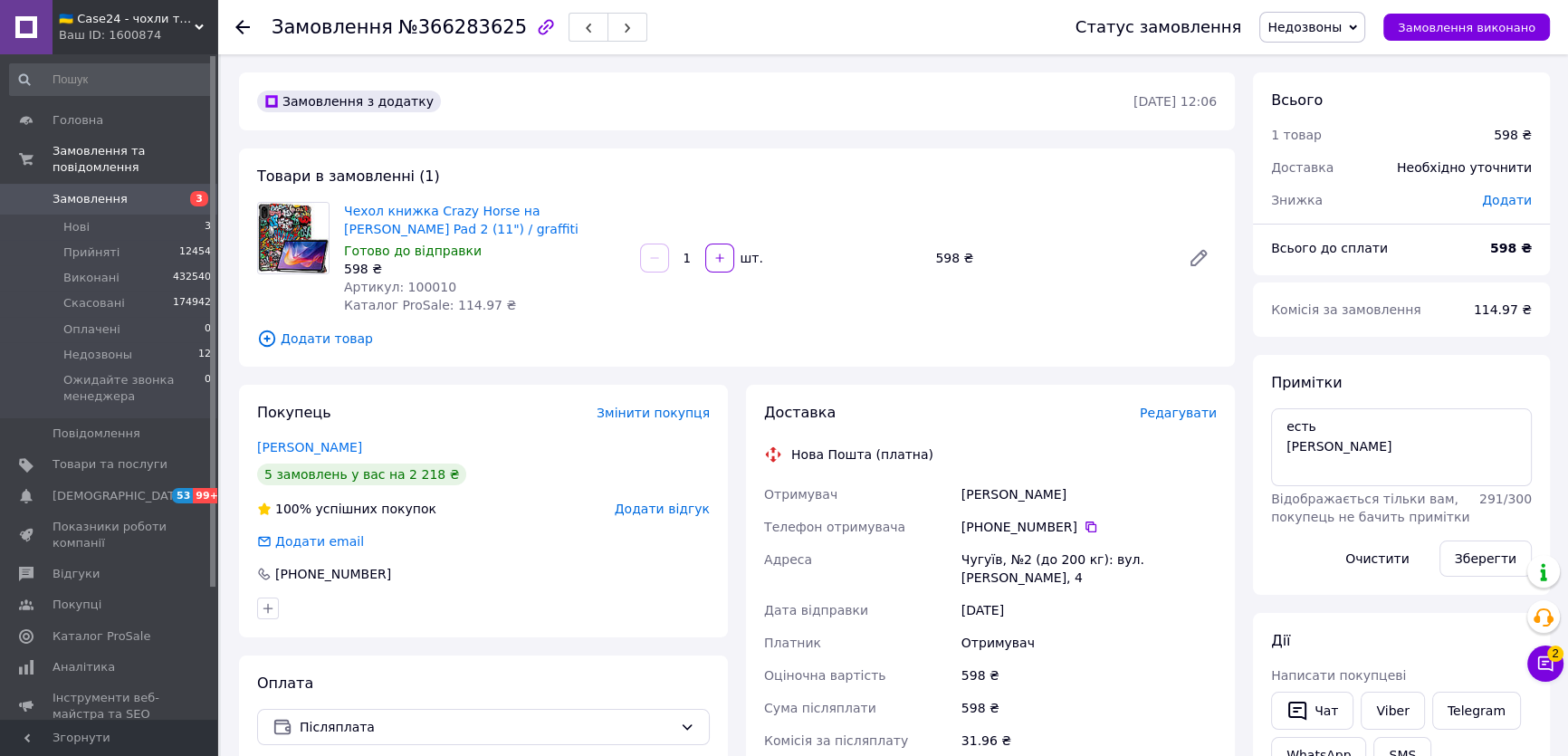
click at [1317, 24] on span "Недозвоны" at bounding box center [1304, 27] width 74 height 14
click at [1315, 67] on li "Прийнято" at bounding box center [1363, 63] width 205 height 27
copy link "Чехол книжка Crazy Horse на [PERSON_NAME] Pad 2 (11") / graffiti"
drag, startPoint x: 384, startPoint y: 231, endPoint x: 340, endPoint y: 214, distance: 47.2
click at [340, 214] on div "Чехол книжка Crazy Horse на Xiaomi Redmi Pad 2 (11") / graffiti Готово до відпр…" at bounding box center [485, 258] width 296 height 119
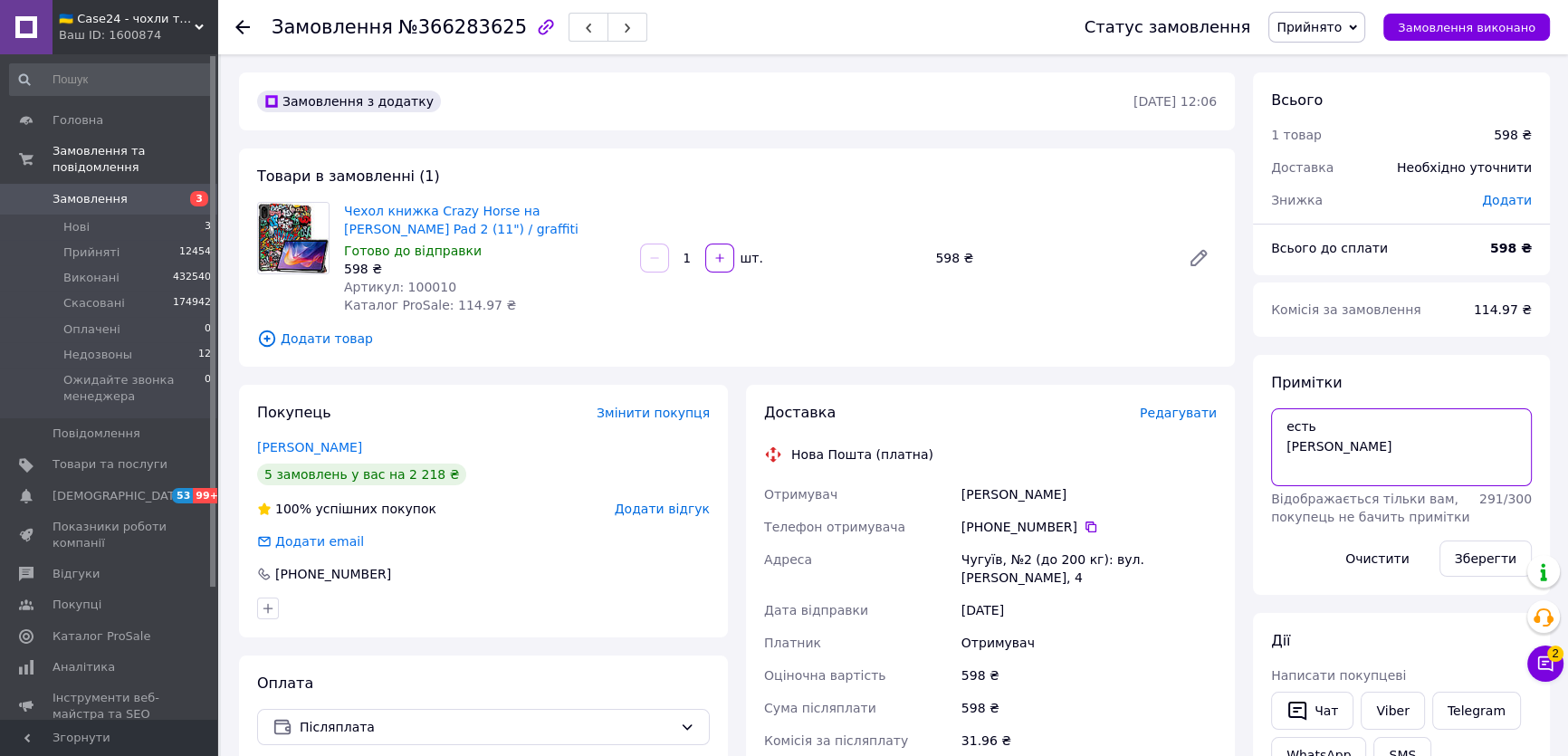
drag, startPoint x: 1366, startPoint y: 465, endPoint x: 1203, endPoint y: 475, distance: 163.3
click at [1203, 475] on div "Замовлення з додатку 12.10.2025 • 12:06 Товари в замовленні (1) Чехол книжка Cr…" at bounding box center [895, 698] width 1329 height 1254
type textarea "есть к"
click at [1468, 548] on button "Зберегти" at bounding box center [1485, 559] width 92 height 37
drag, startPoint x: 1008, startPoint y: 421, endPoint x: 1023, endPoint y: 421, distance: 15.0
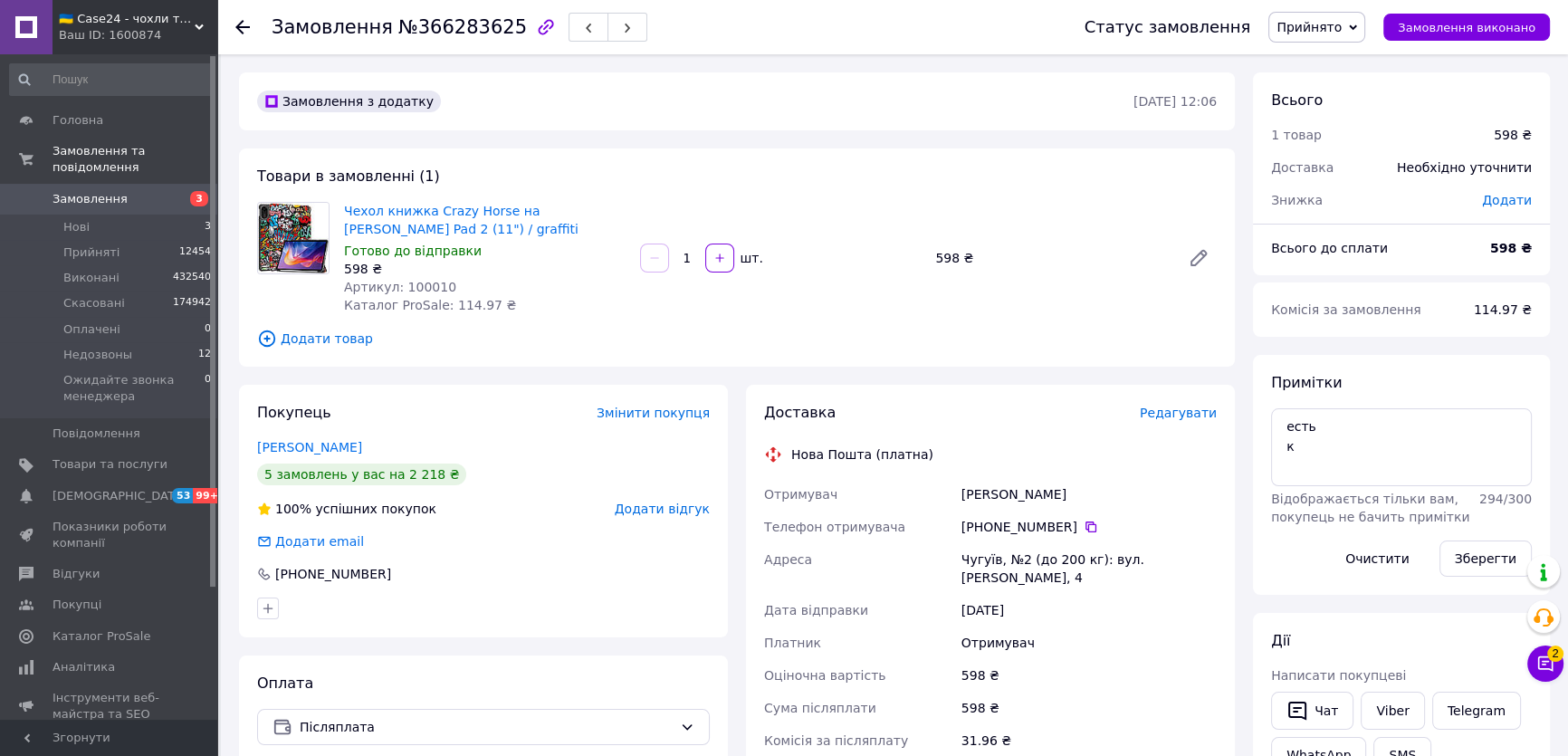
click at [1008, 421] on div "Доставка" at bounding box center [952, 414] width 375 height 21
copy link "Чехол книжка Crazy Horse на [PERSON_NAME] Pad 2 (11") / graffiti"
drag, startPoint x: 405, startPoint y: 216, endPoint x: 1213, endPoint y: 26, distance: 830.0
click at [342, 213] on div "Чехол книжка Crazy Horse на Xiaomi Redmi Pad 2 (11") / graffiti Готово до відпр…" at bounding box center [485, 258] width 296 height 119
click at [998, 489] on div "Науменко Евген" at bounding box center [1089, 495] width 262 height 33
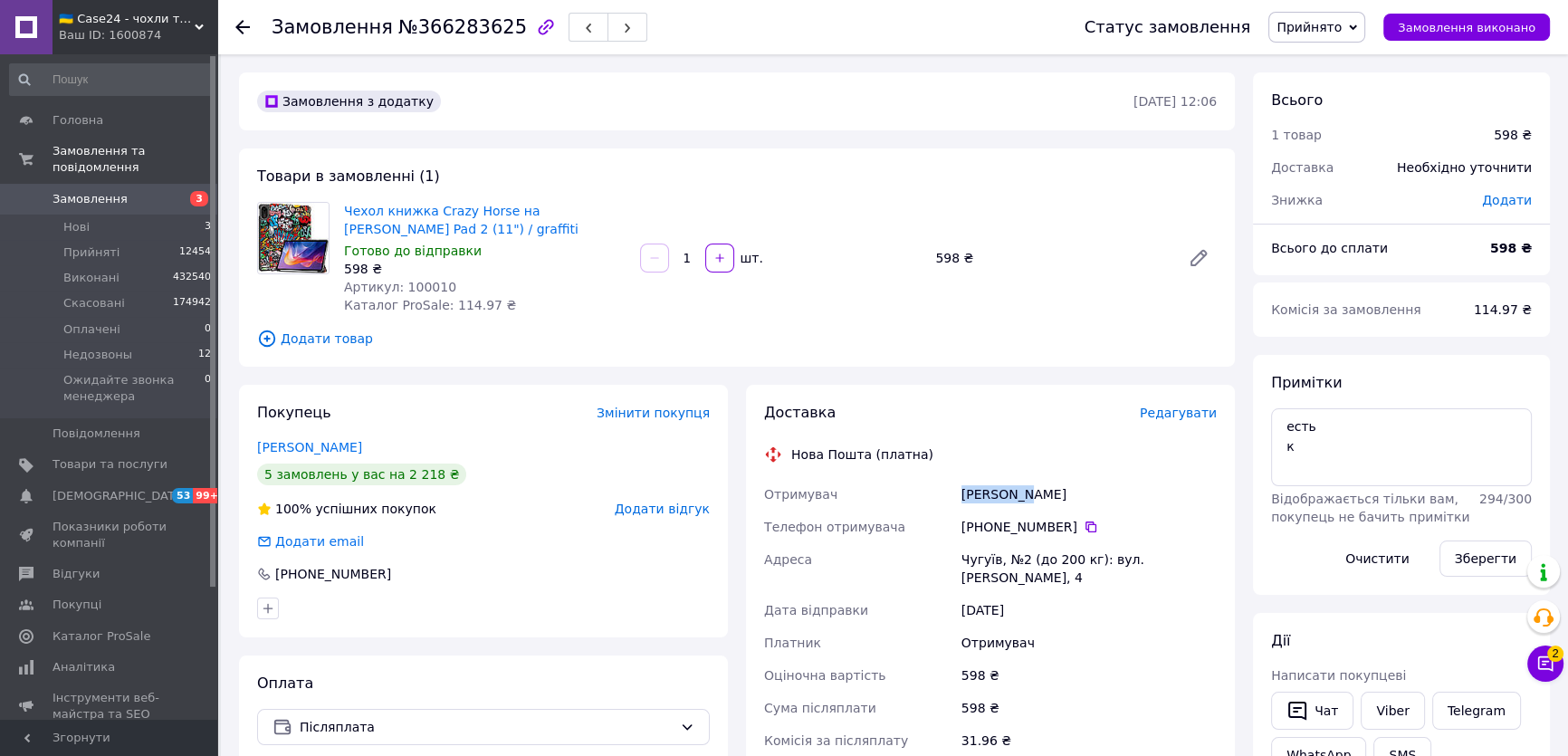
click at [998, 489] on div "Науменко Евген" at bounding box center [1089, 495] width 262 height 33
copy div "Науменко Евген"
click at [1084, 526] on icon at bounding box center [1091, 526] width 14 height 14
click at [975, 562] on div "Чугуїв, №2 (до 200 кг): вул. [PERSON_NAME], 4" at bounding box center [1089, 569] width 262 height 51
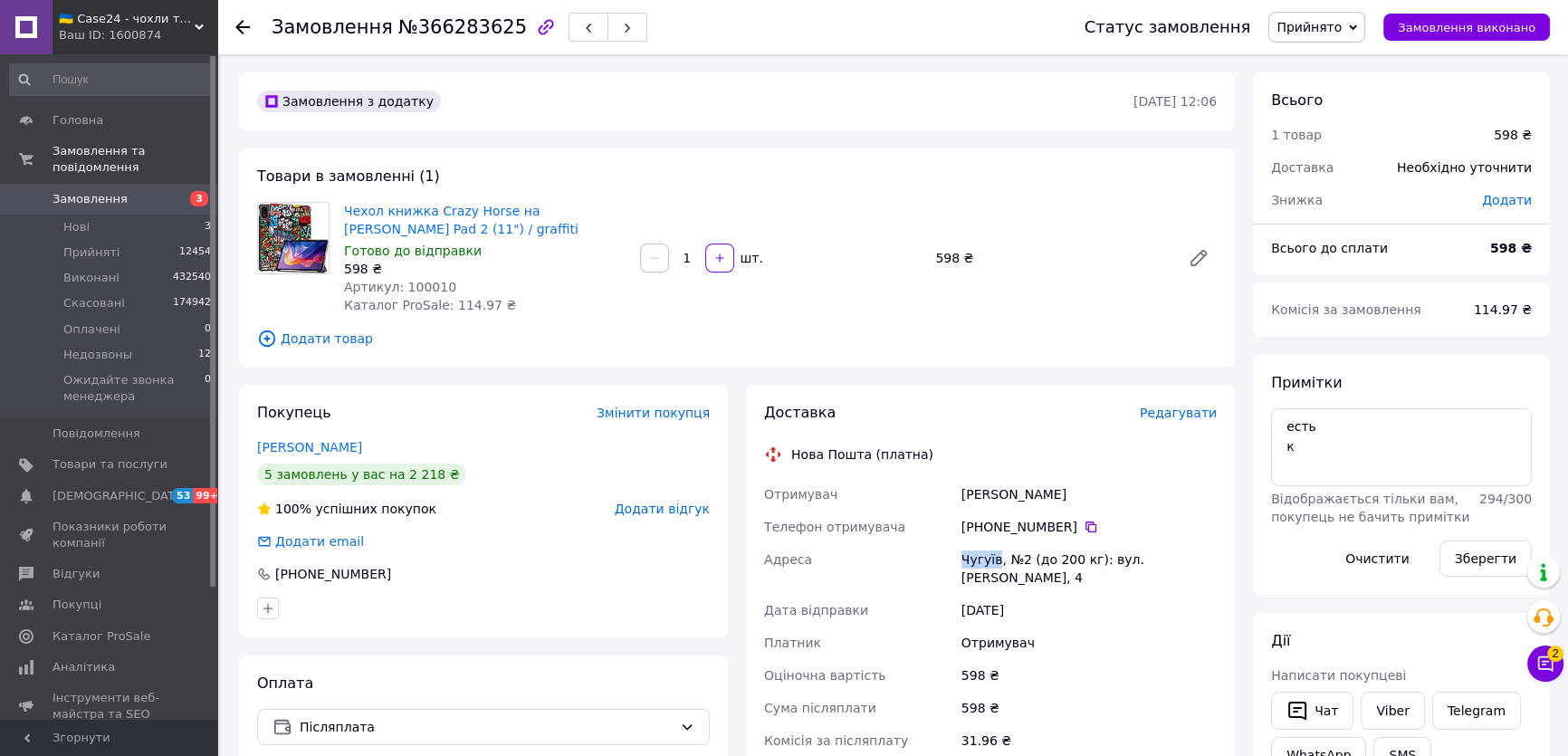
click at [975, 562] on div "Чугуїв, №2 (до 200 кг): вул. [PERSON_NAME], 4" at bounding box center [1089, 569] width 262 height 51
copy div "Чугуїв"
click at [451, 35] on span "№366283625" at bounding box center [463, 27] width 129 height 22
copy span "366283625"
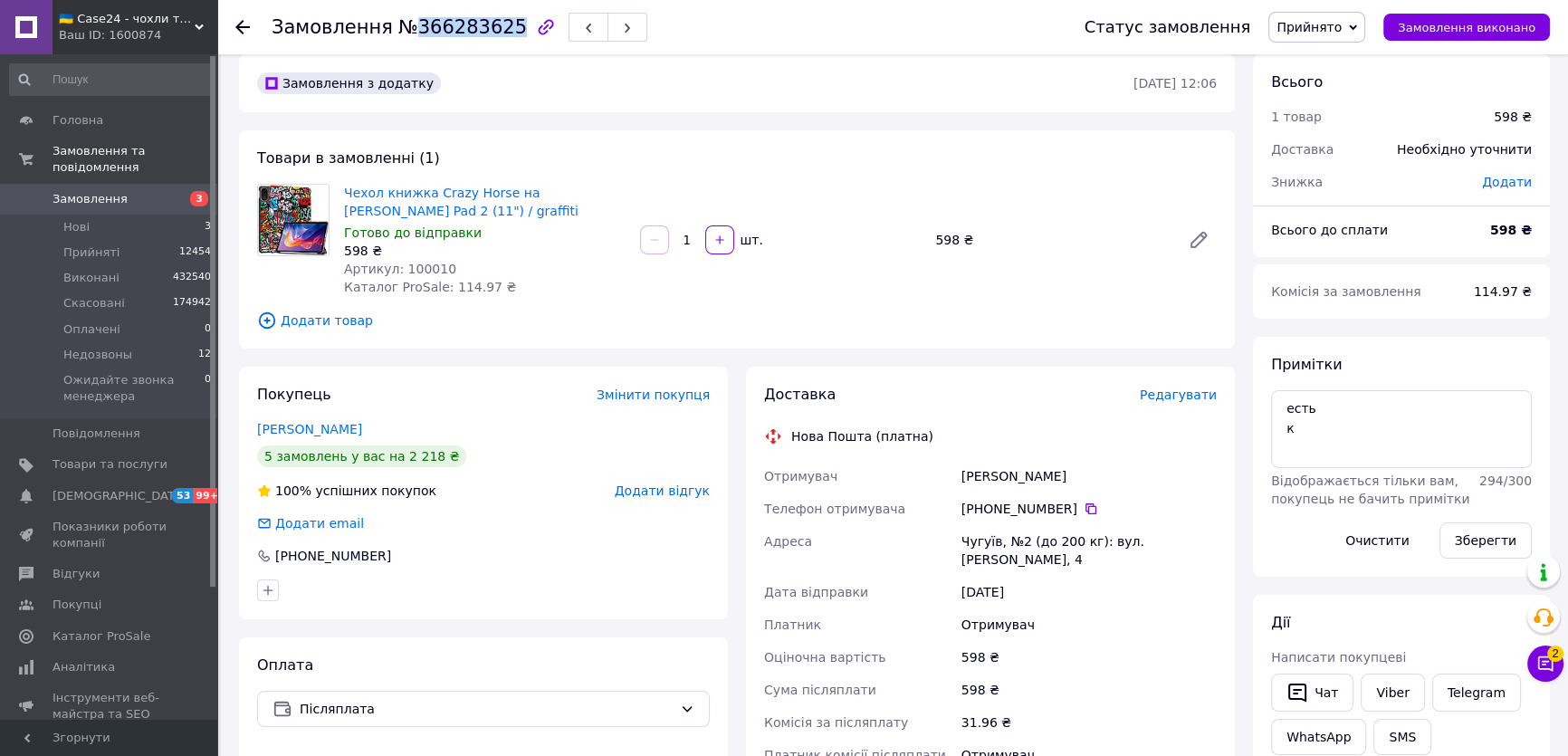
scroll to position [0, 0]
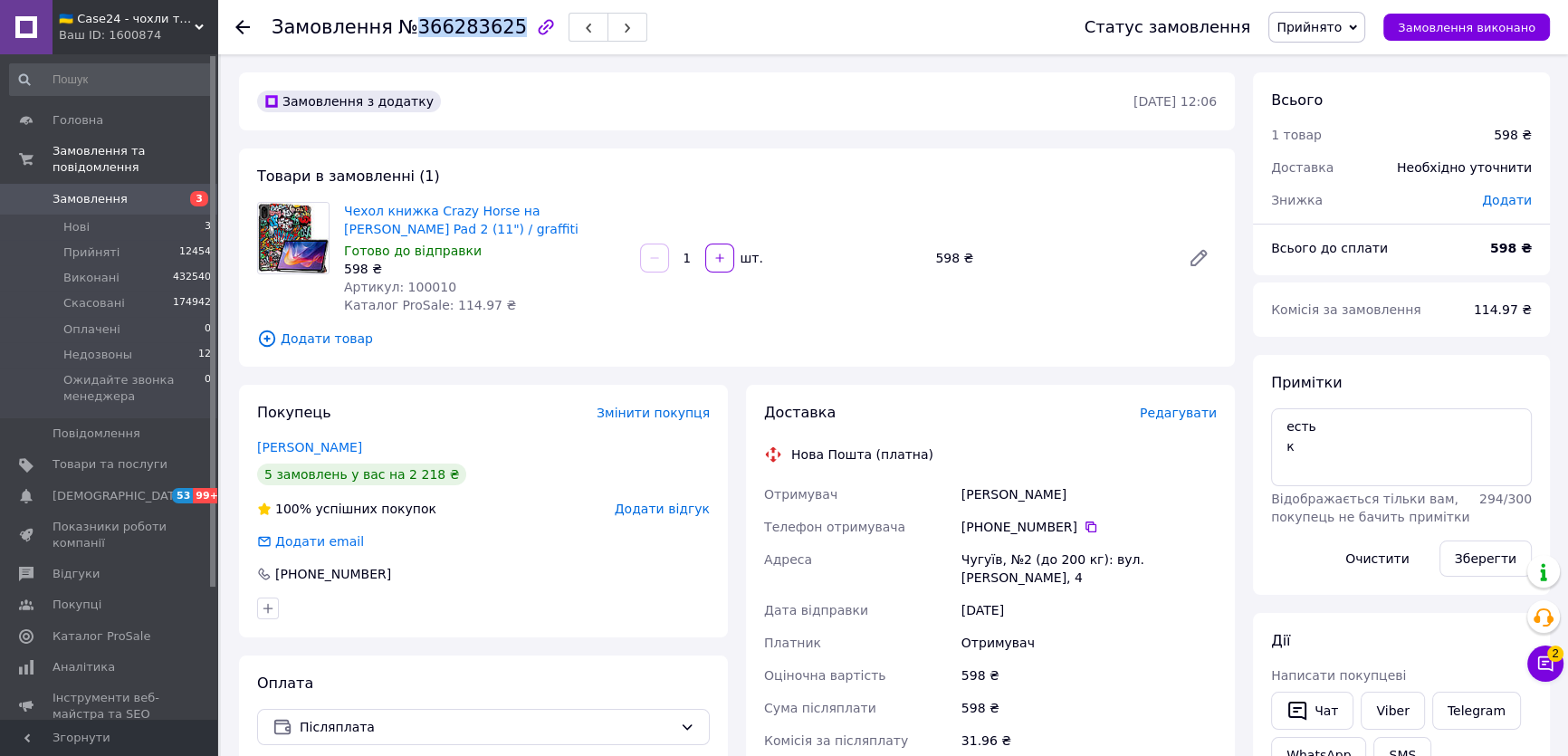
drag, startPoint x: 1489, startPoint y: 559, endPoint x: 1331, endPoint y: 511, distance: 165.1
click at [1487, 554] on button "Зберегти" at bounding box center [1485, 559] width 92 height 37
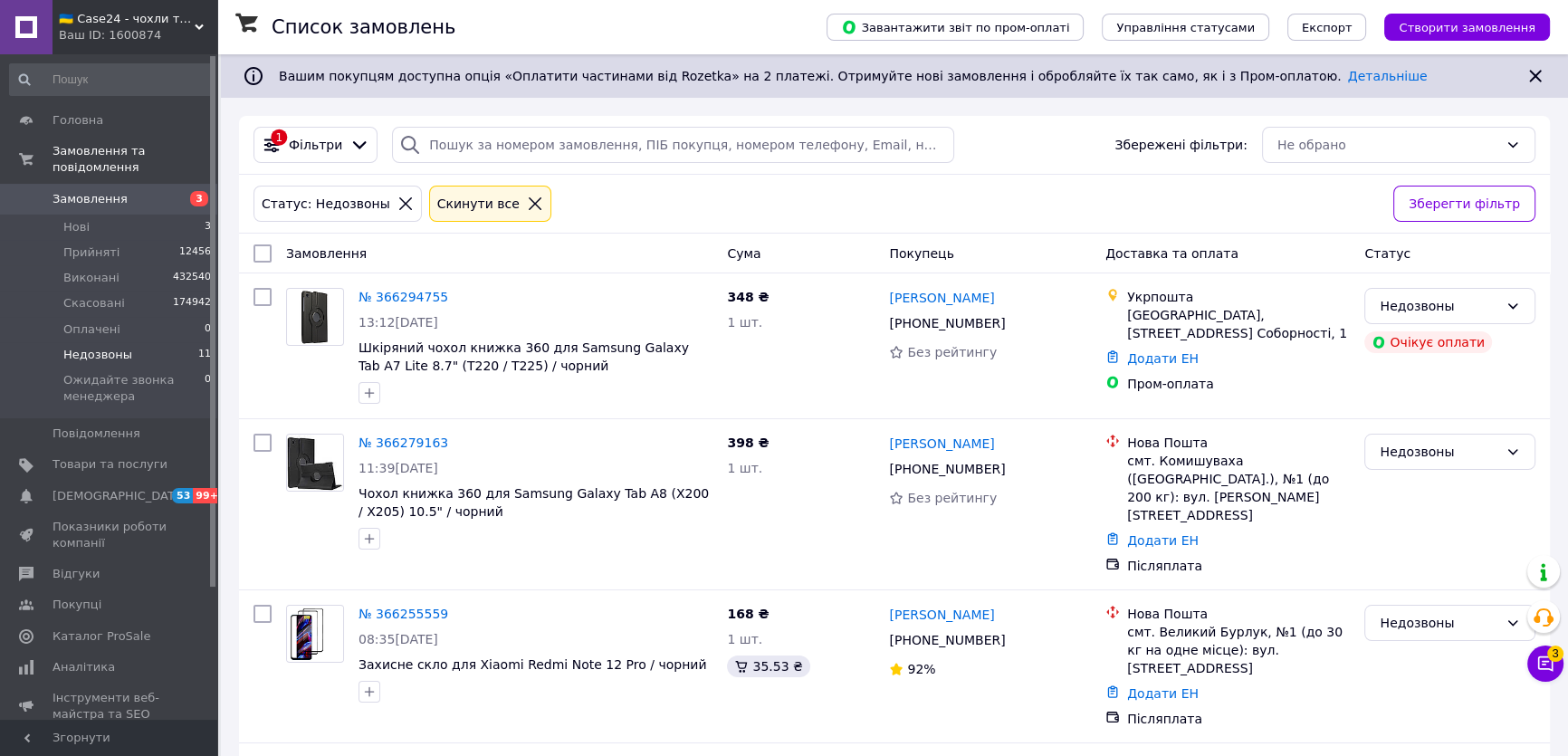
click at [172, 342] on li "Недозвоны 11" at bounding box center [110, 354] width 222 height 25
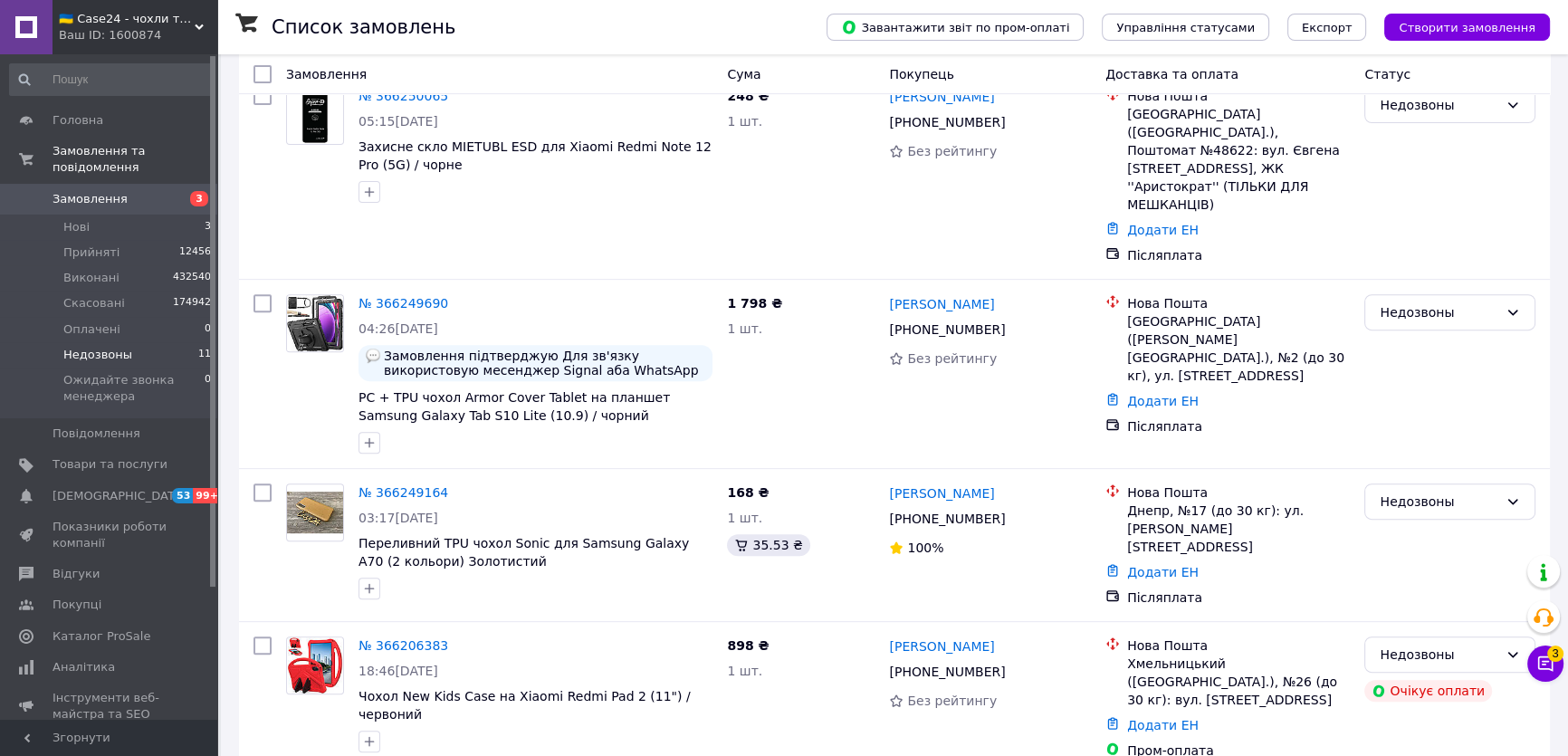
scroll to position [1166, 0]
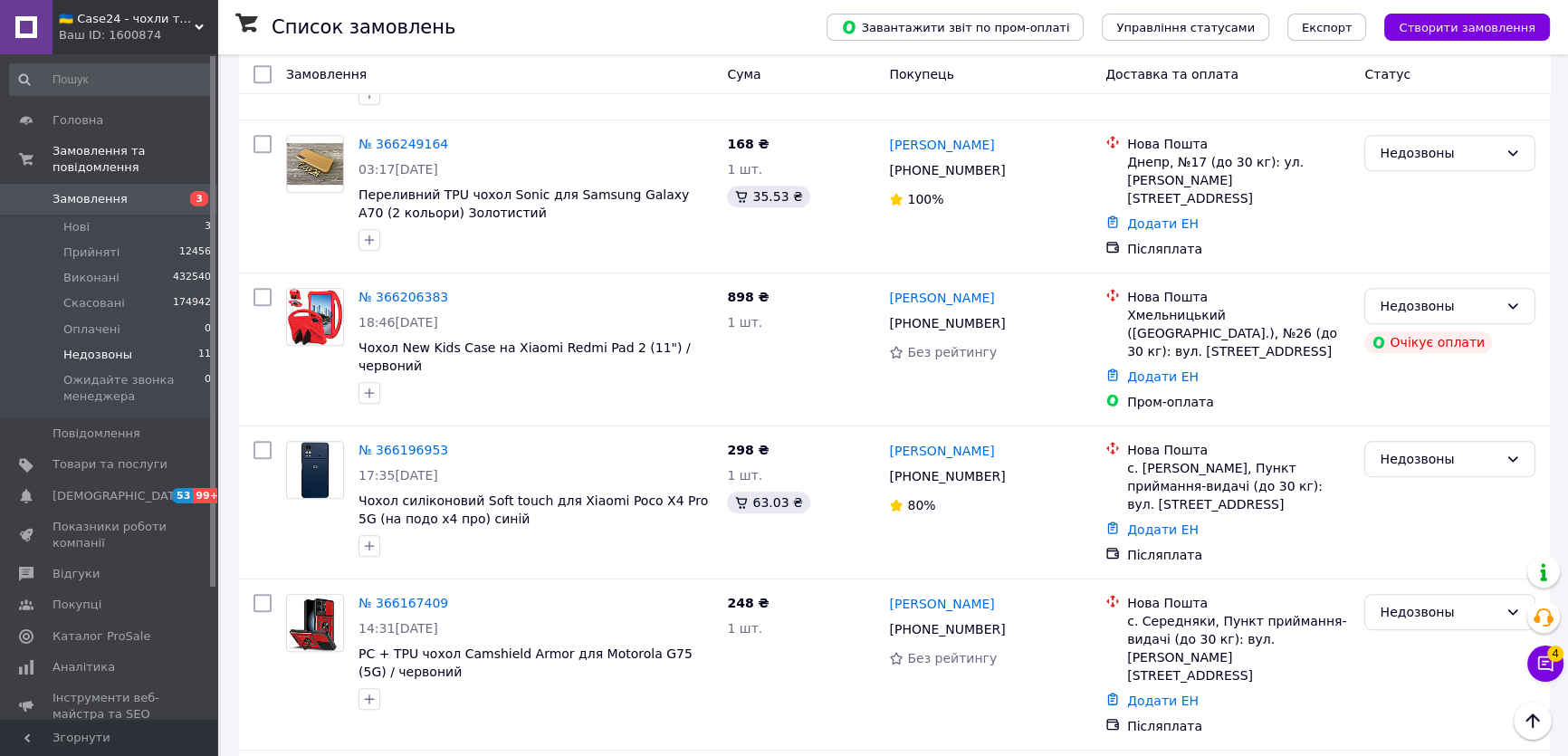
click at [142, 191] on span "Замовлення" at bounding box center [110, 199] width 115 height 16
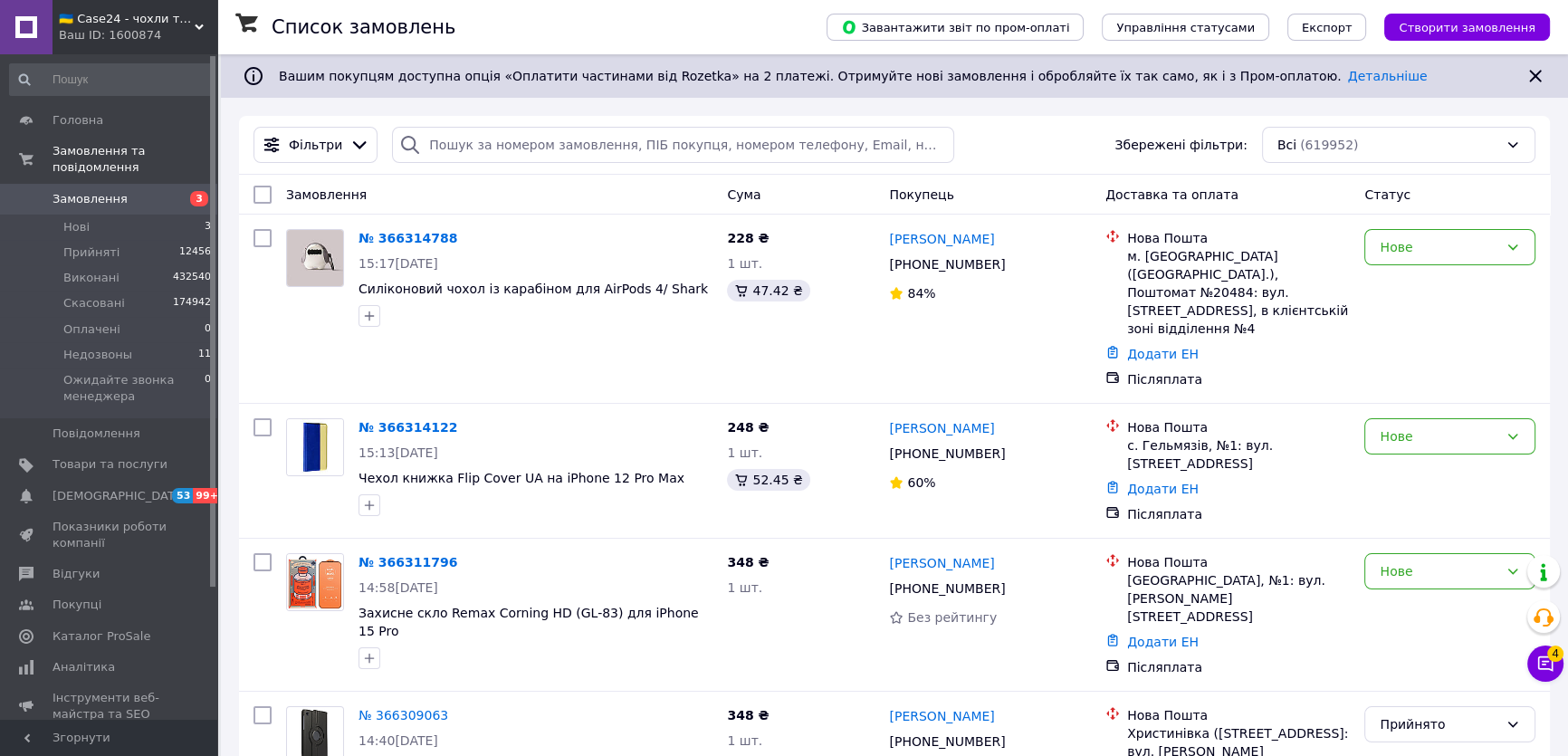
click at [154, 197] on link "Замовлення 3" at bounding box center [110, 199] width 222 height 31
click at [117, 190] on link "Замовлення 3" at bounding box center [110, 199] width 222 height 31
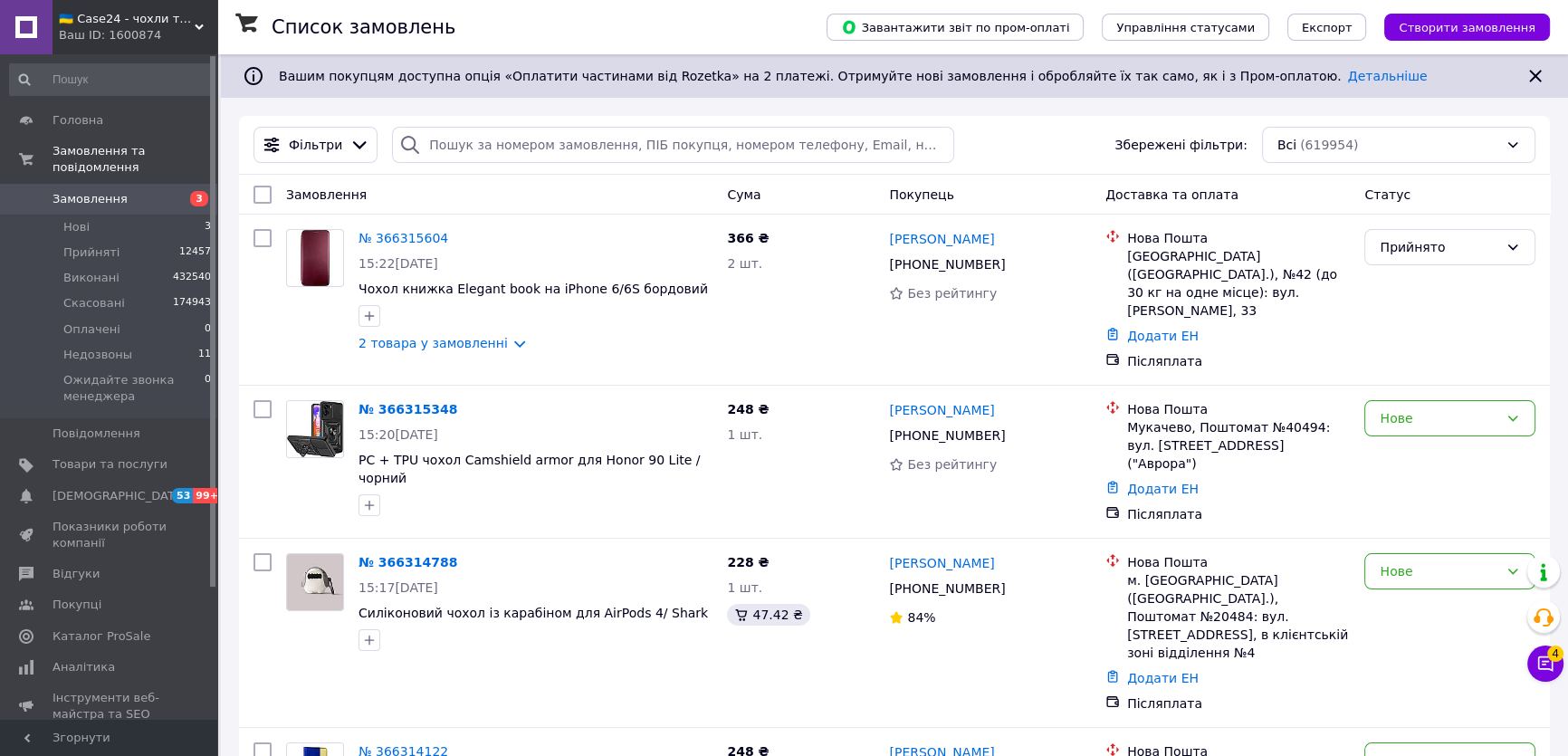
click at [157, 183] on link "Замовлення 3" at bounding box center [110, 199] width 222 height 31
click at [1540, 661] on icon at bounding box center [1545, 664] width 18 height 18
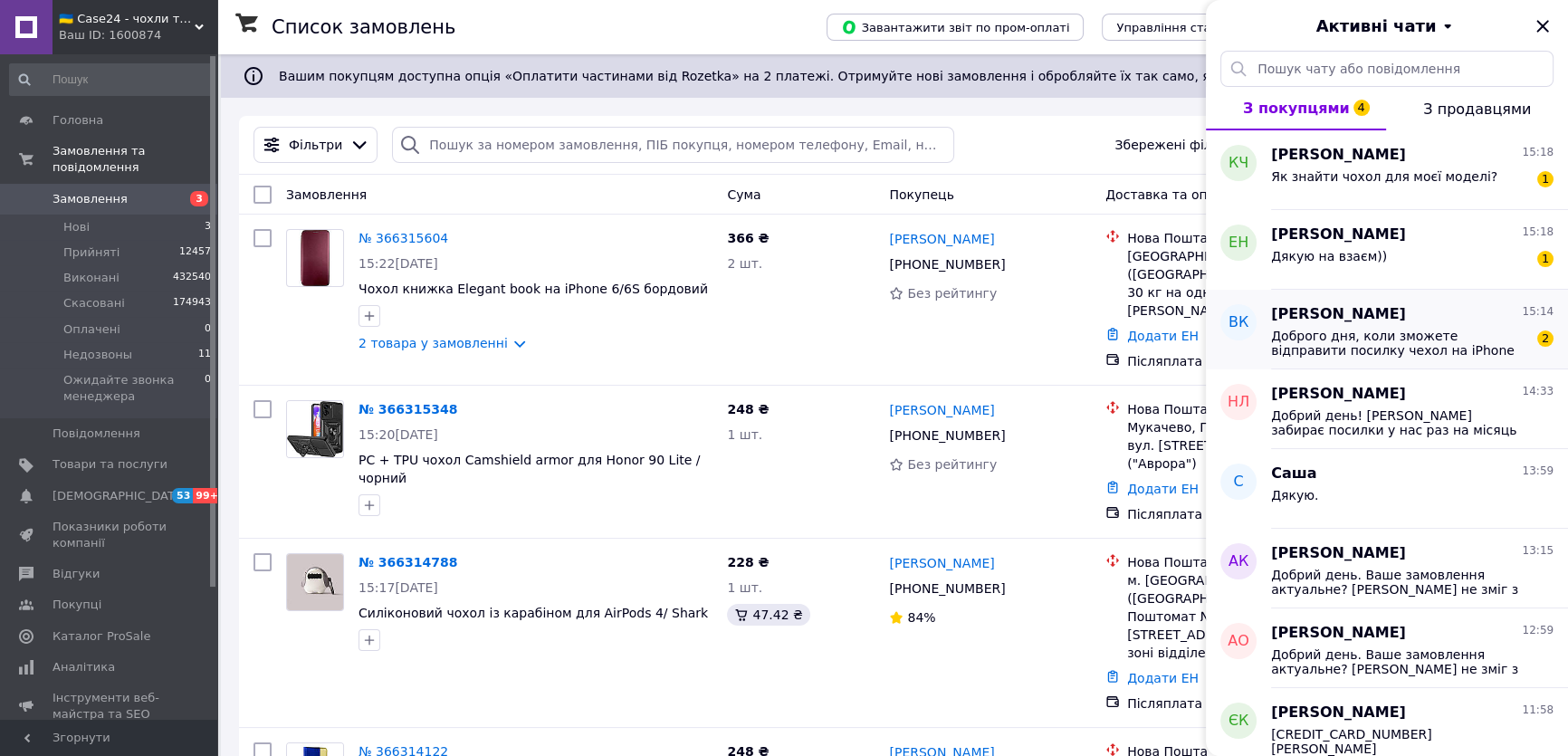
click at [1421, 318] on div "Валера Коваль 15:14" at bounding box center [1412, 315] width 282 height 21
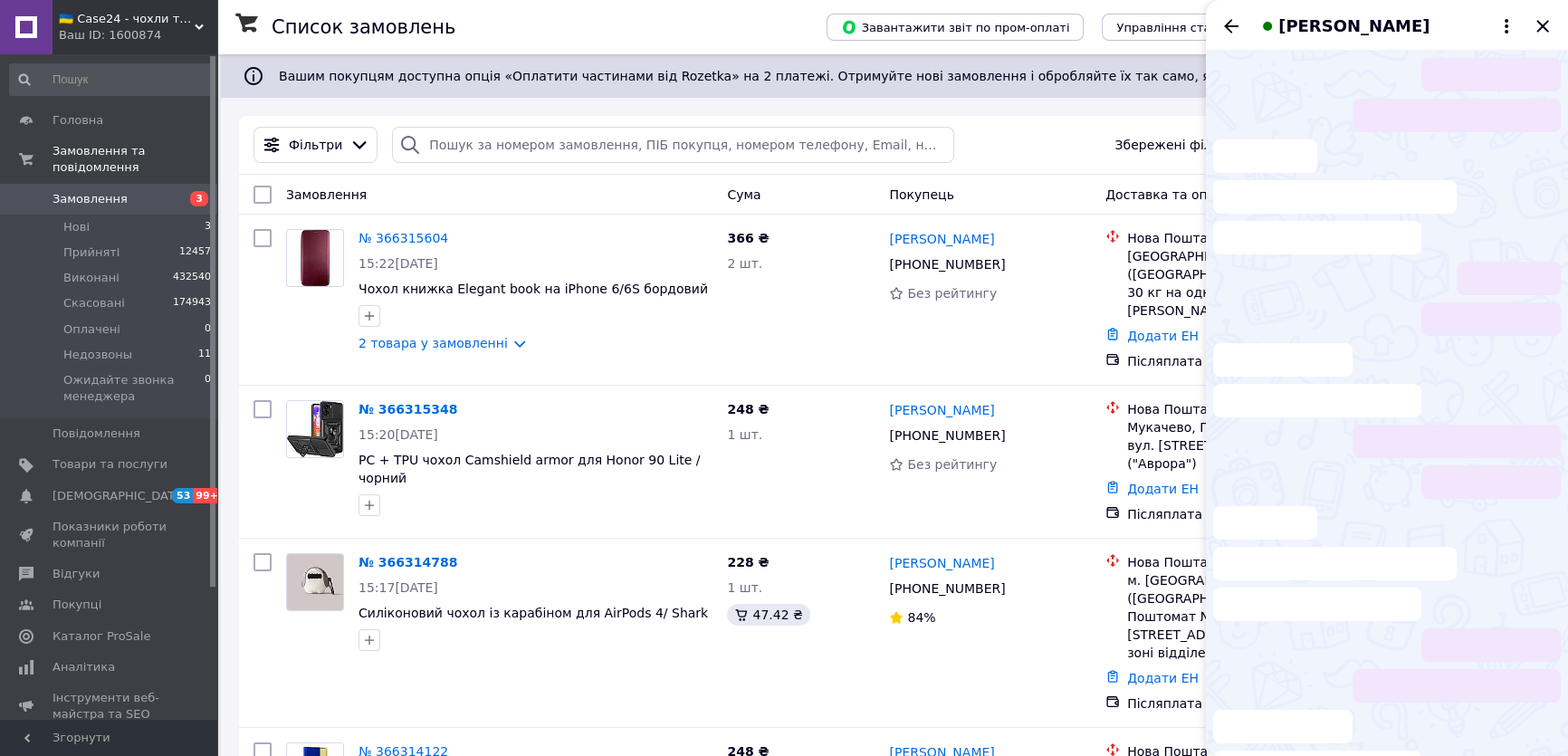
scroll to position [336, 0]
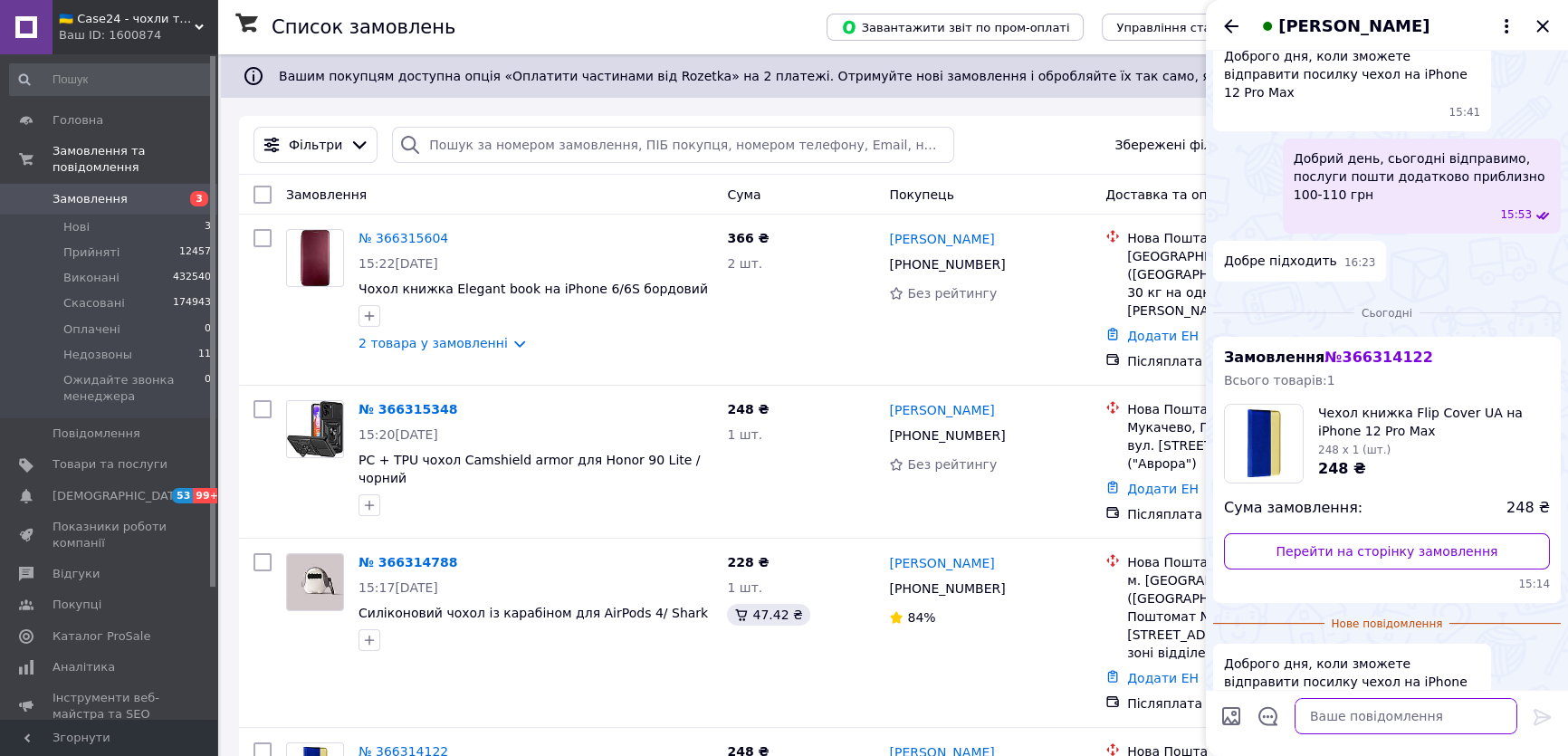
click at [1352, 717] on textarea at bounding box center [1406, 717] width 223 height 37
drag, startPoint x: 1374, startPoint y: 322, endPoint x: 1333, endPoint y: 322, distance: 41.0
click at [1333, 337] on div "Замовлення № 366314122 Всього товарів: 1 Чехол книжка Flip Cover UA на iPhone 1…" at bounding box center [1387, 471] width 348 height 267
copy span "366314122"
click at [1245, 26] on div "[PERSON_NAME]" at bounding box center [1387, 25] width 362 height 51
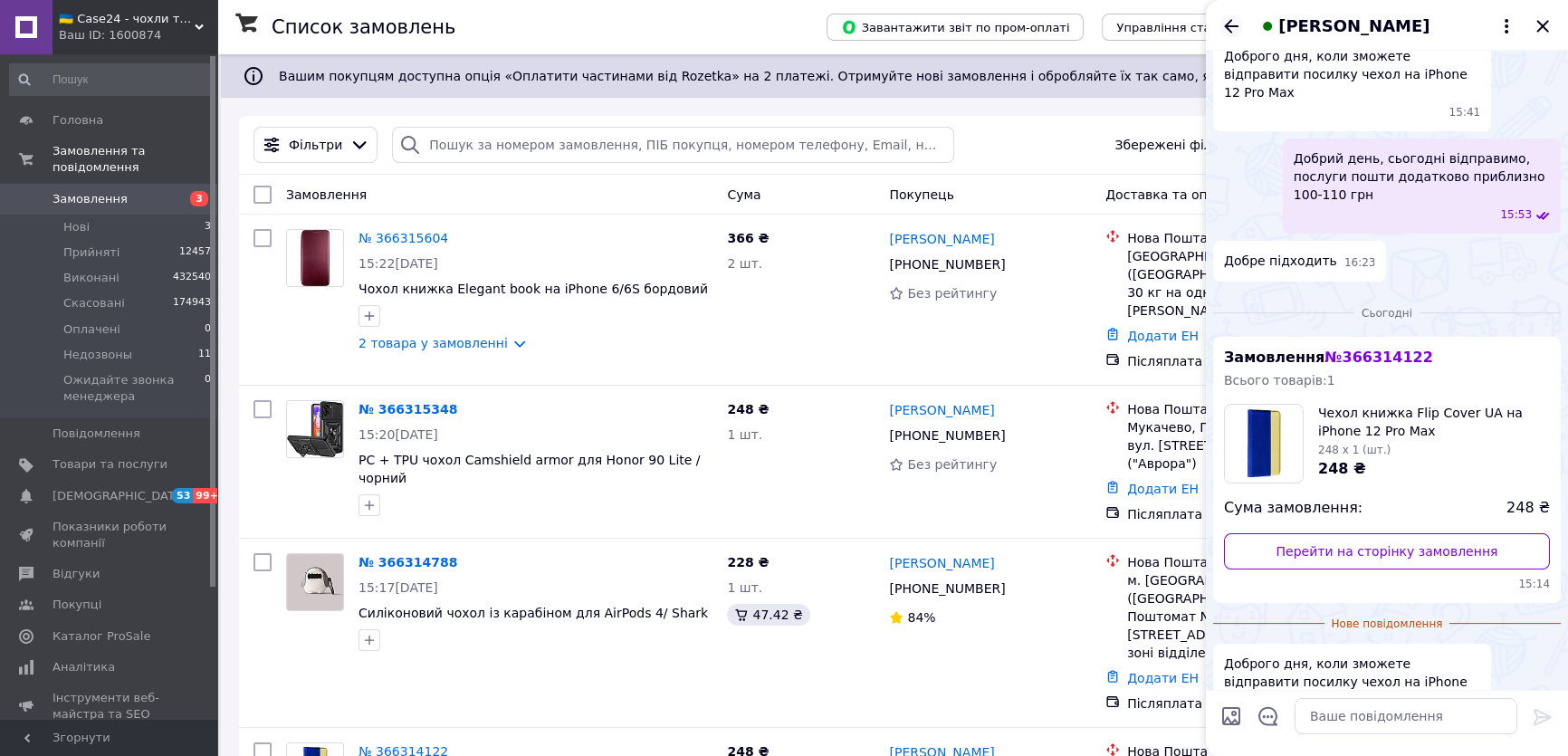
drag, startPoint x: 1242, startPoint y: 24, endPoint x: 1228, endPoint y: 24, distance: 14.0
click at [1242, 24] on div "[PERSON_NAME]" at bounding box center [1387, 25] width 362 height 51
click at [1228, 24] on icon "Назад" at bounding box center [1231, 26] width 14 height 13
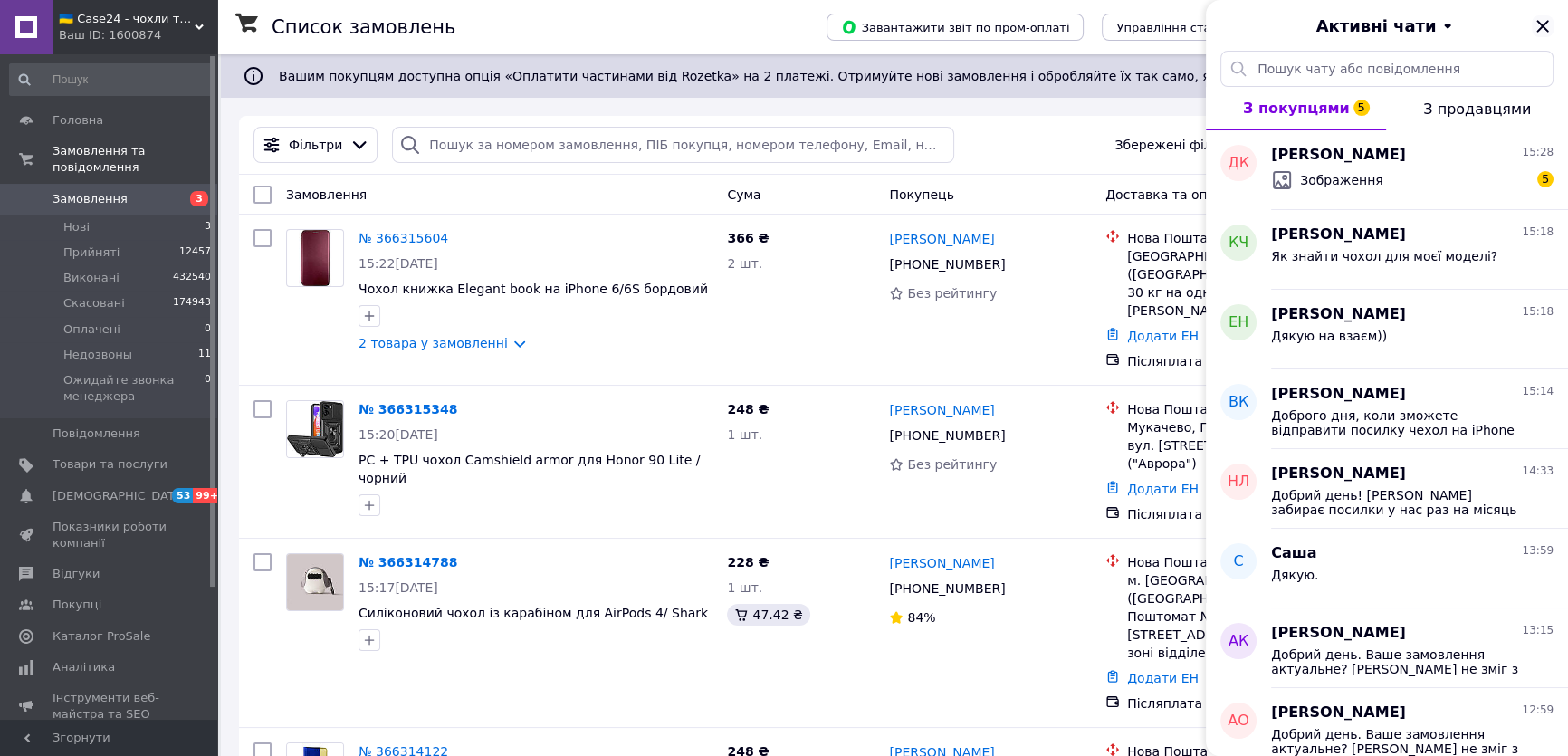
click at [1539, 24] on icon "Закрити" at bounding box center [1542, 26] width 12 height 12
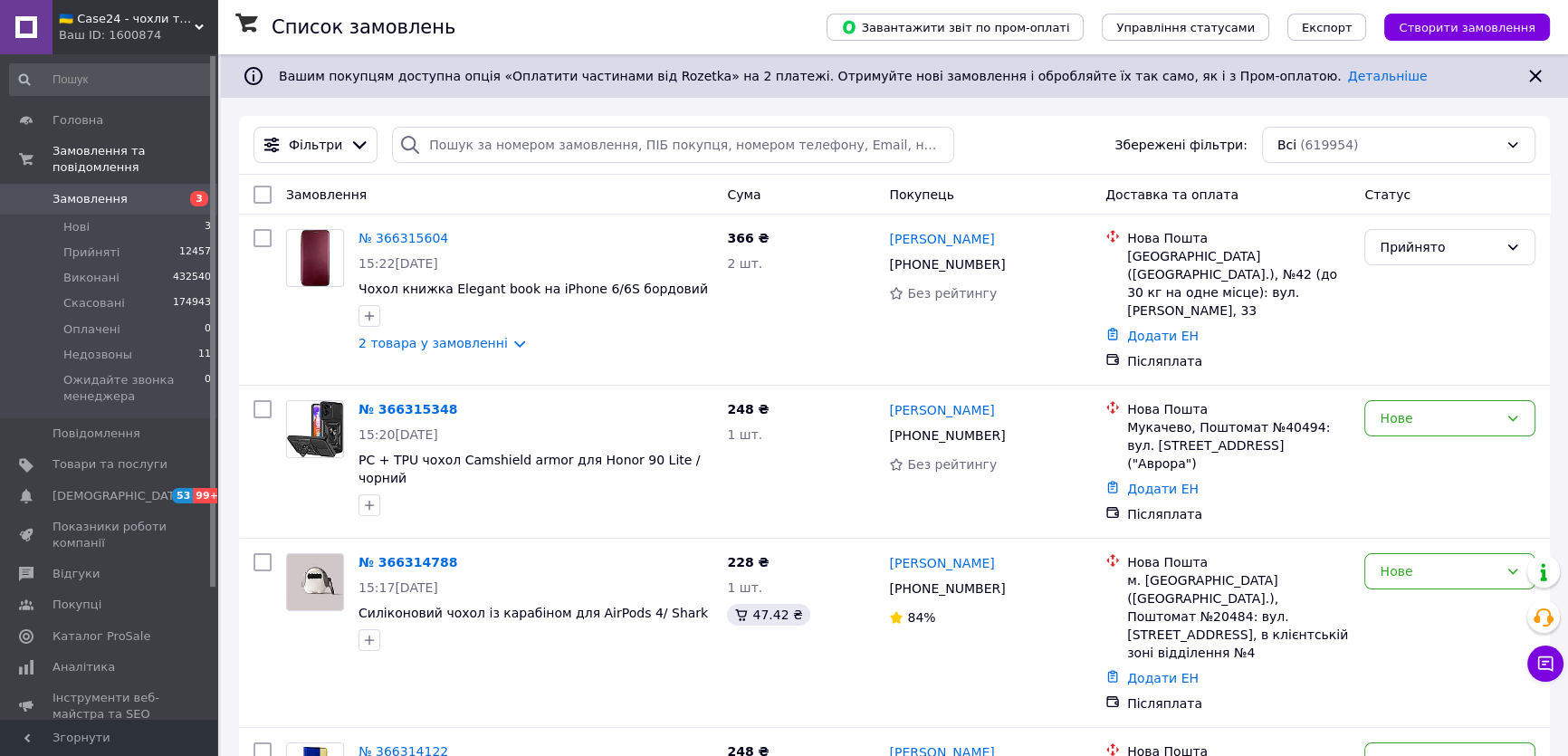
click at [144, 191] on span "Замовлення" at bounding box center [110, 199] width 115 height 16
click at [116, 191] on link "Замовлення 2" at bounding box center [110, 199] width 222 height 31
